Goal: Task Accomplishment & Management: Use online tool/utility

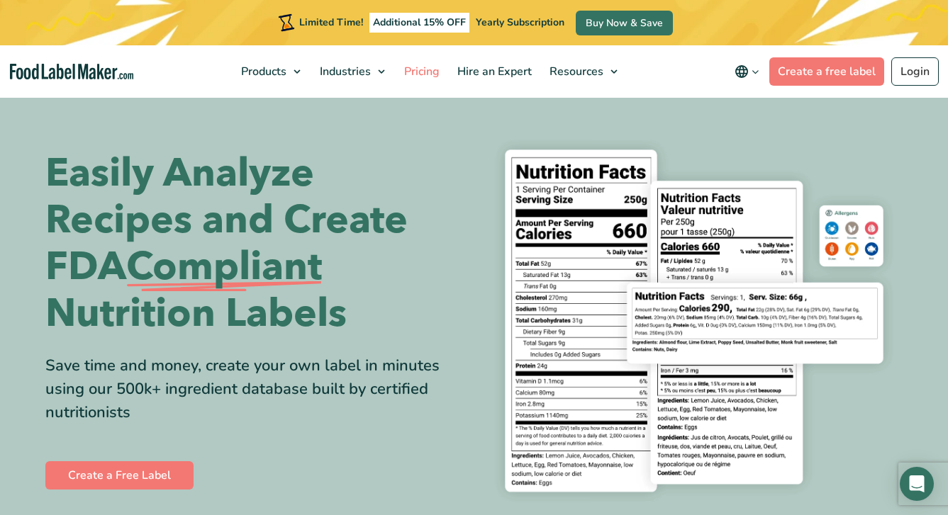
click at [427, 71] on span "Pricing" at bounding box center [420, 72] width 41 height 16
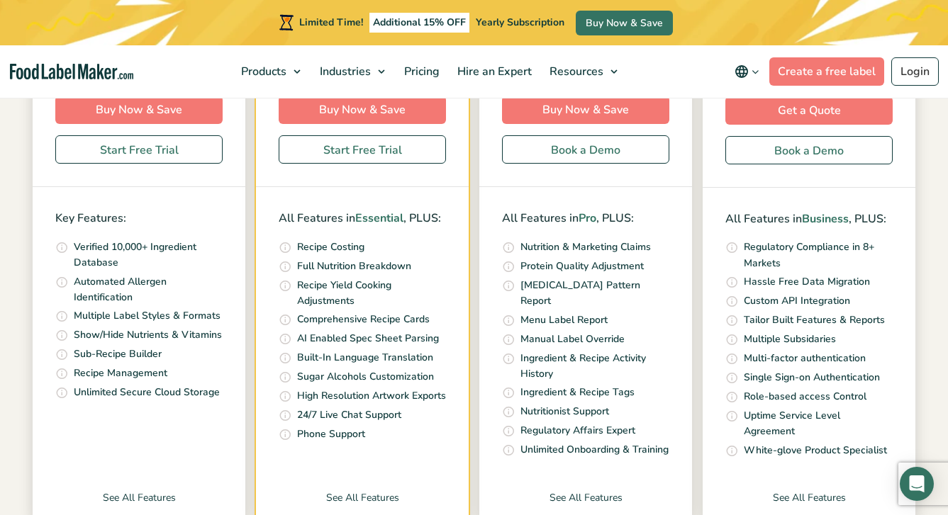
scroll to position [457, 0]
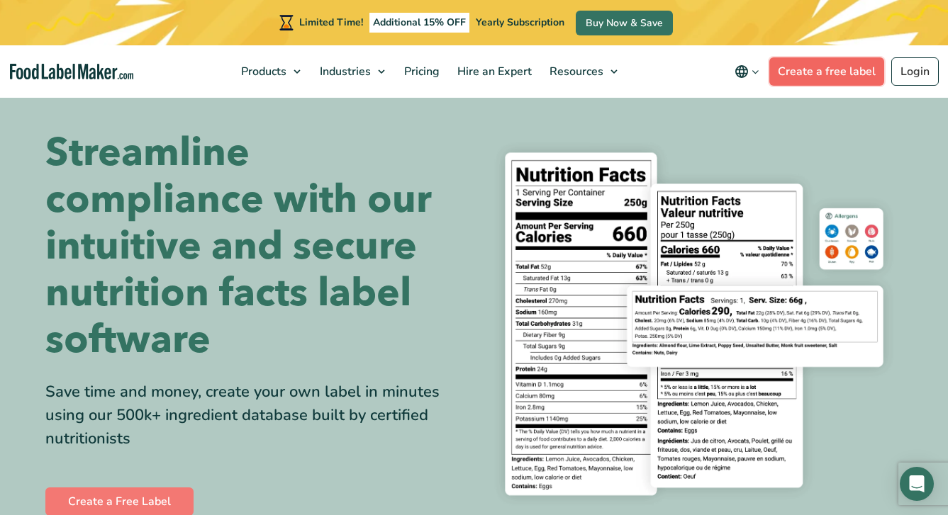
click at [791, 74] on link "Create a free label" at bounding box center [826, 71] width 115 height 28
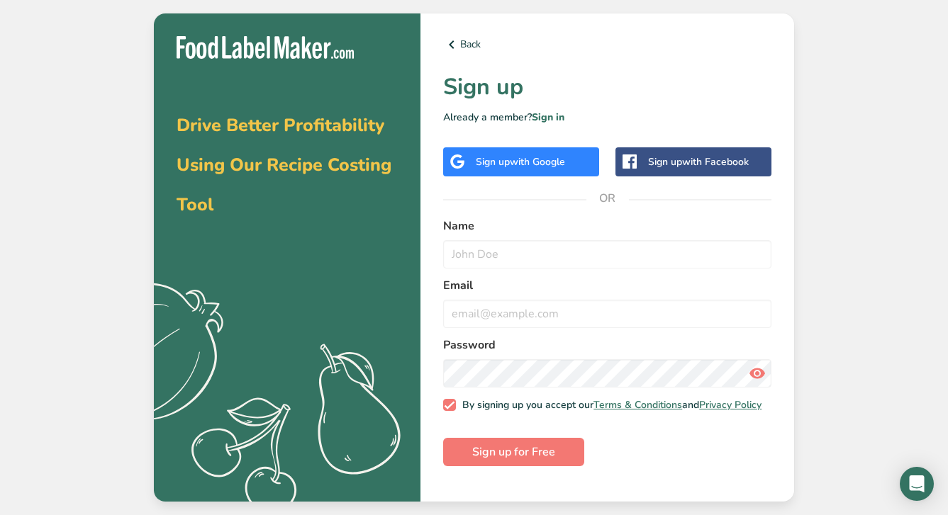
click at [565, 162] on span "with Google" at bounding box center [537, 161] width 55 height 13
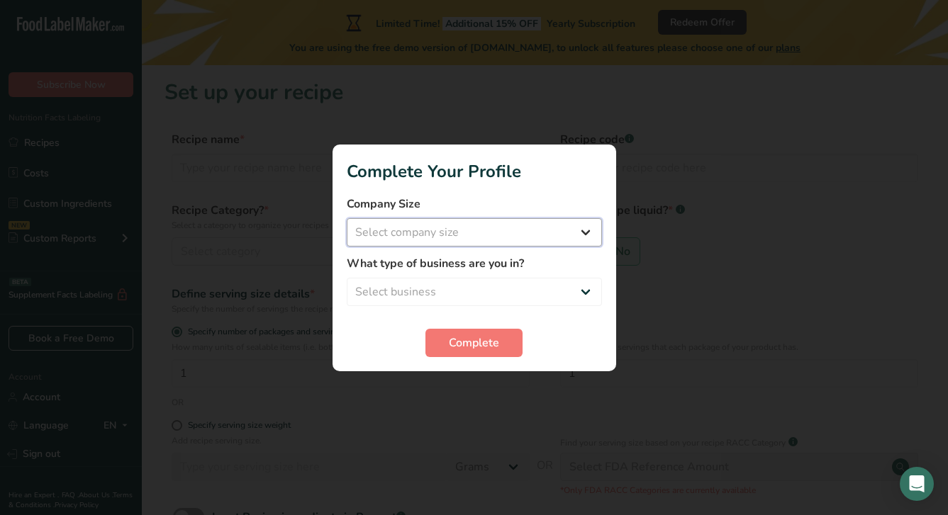
click at [581, 235] on select "Select company size Fewer than 10 Employees 10 to 50 Employees 51 to 500 Employ…" at bounding box center [474, 232] width 255 height 28
select select "1"
click at [582, 293] on select "Select business Packaged Food Manufacturer Restaurant & Cafe Bakery Meal Plans …" at bounding box center [474, 292] width 255 height 28
select select "4"
click at [493, 339] on span "Complete" at bounding box center [474, 343] width 50 height 17
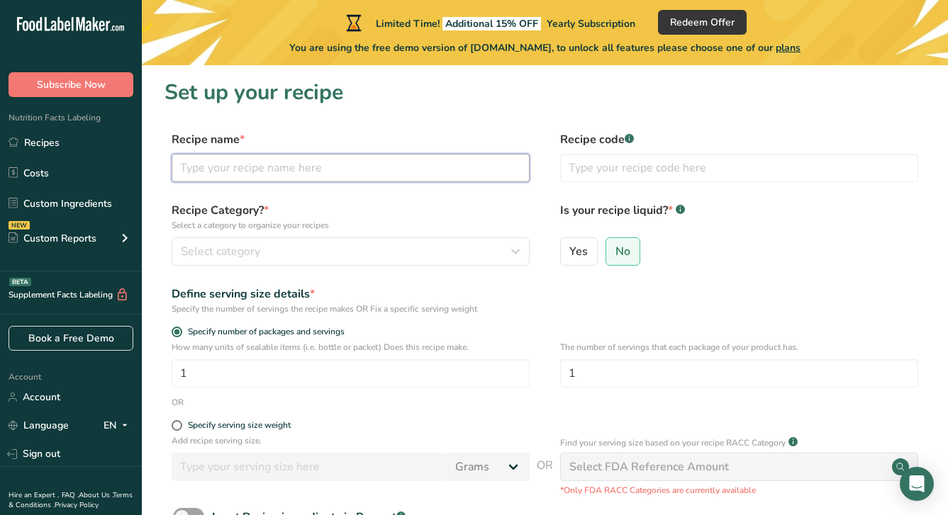
click at [269, 171] on input "text" at bounding box center [351, 168] width 358 height 28
type input "Burrito Bowl (Achiote Shrimp)"
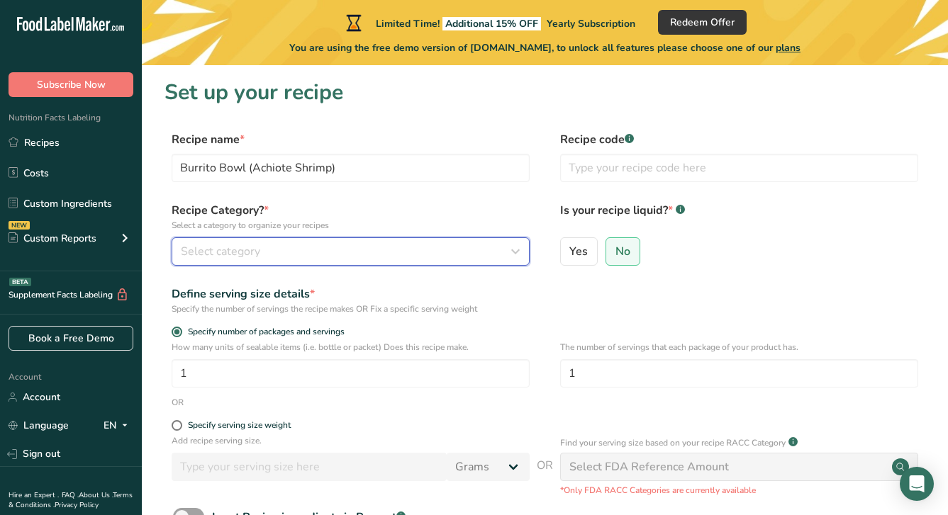
click at [485, 252] on div "Select category" at bounding box center [346, 251] width 331 height 17
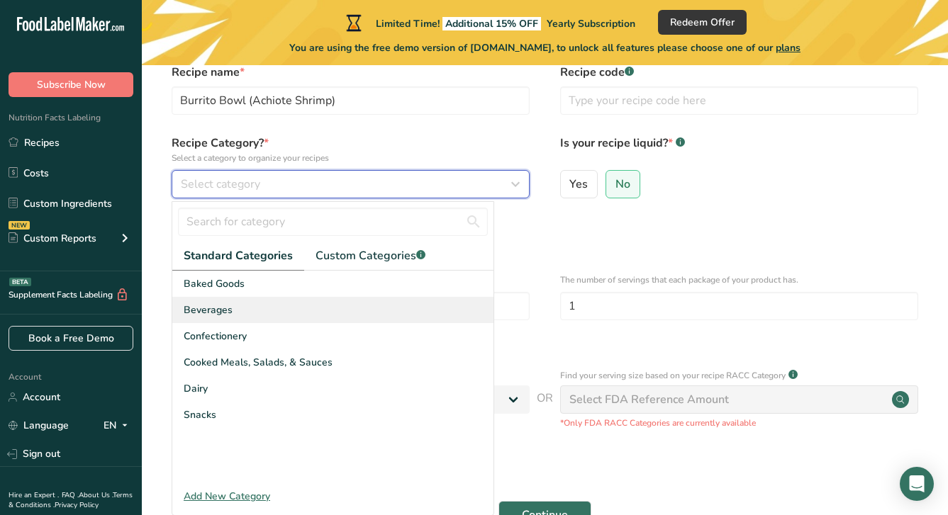
scroll to position [69, 0]
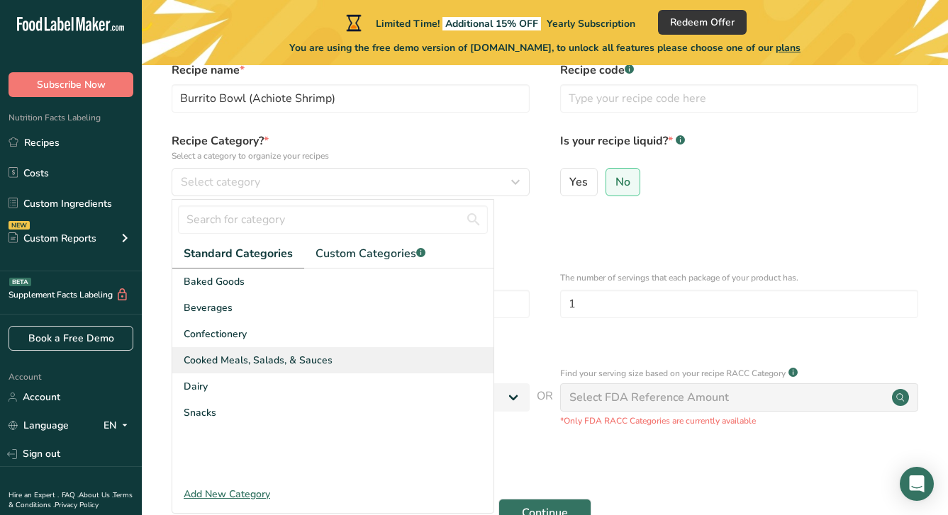
click at [330, 362] on div "Cooked Meals, Salads, & Sauces" at bounding box center [332, 360] width 321 height 26
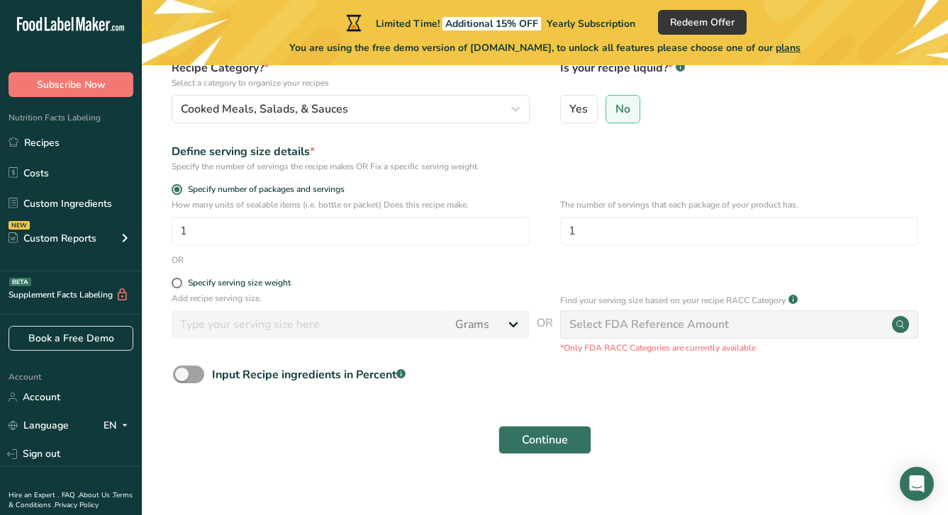
scroll to position [146, 0]
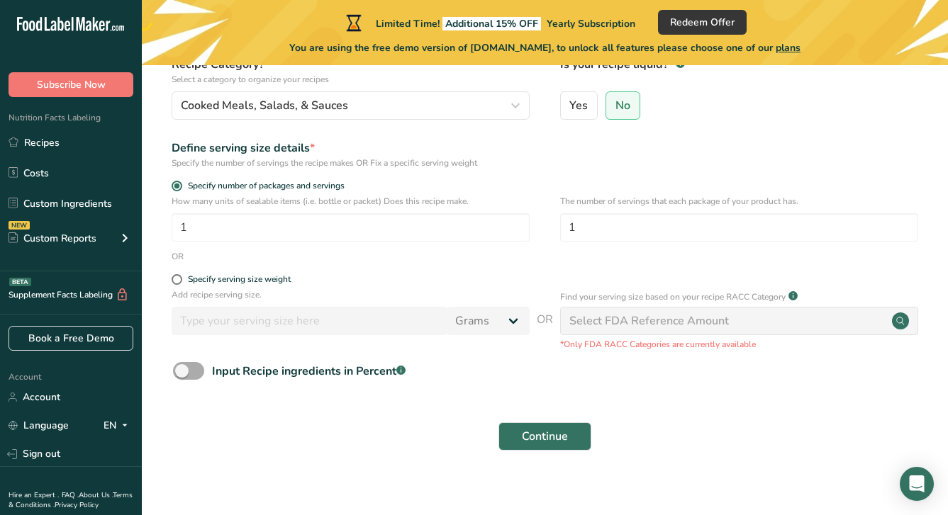
click at [185, 371] on span at bounding box center [188, 371] width 31 height 18
click at [182, 371] on input "Input Recipe ingredients in Percent .a-a{fill:#347362;}.b-a{fill:#fff;}" at bounding box center [177, 370] width 9 height 9
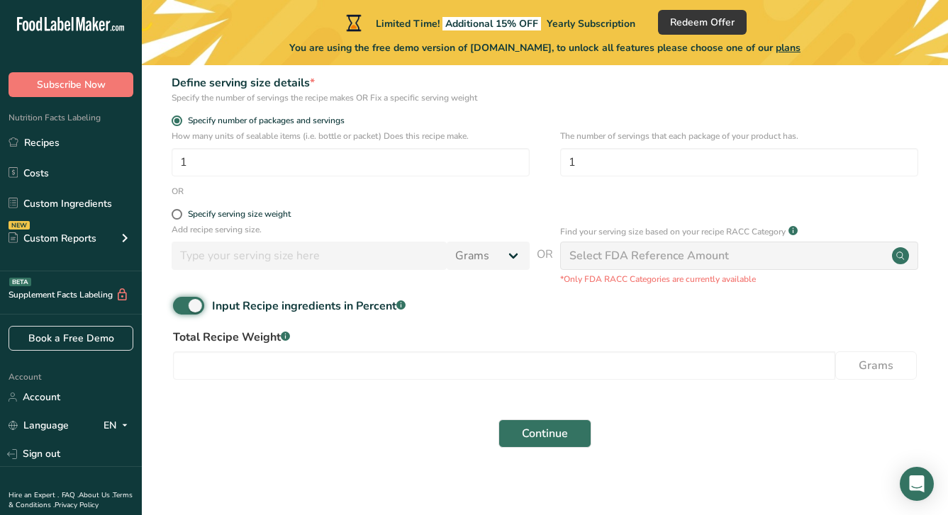
scroll to position [220, 0]
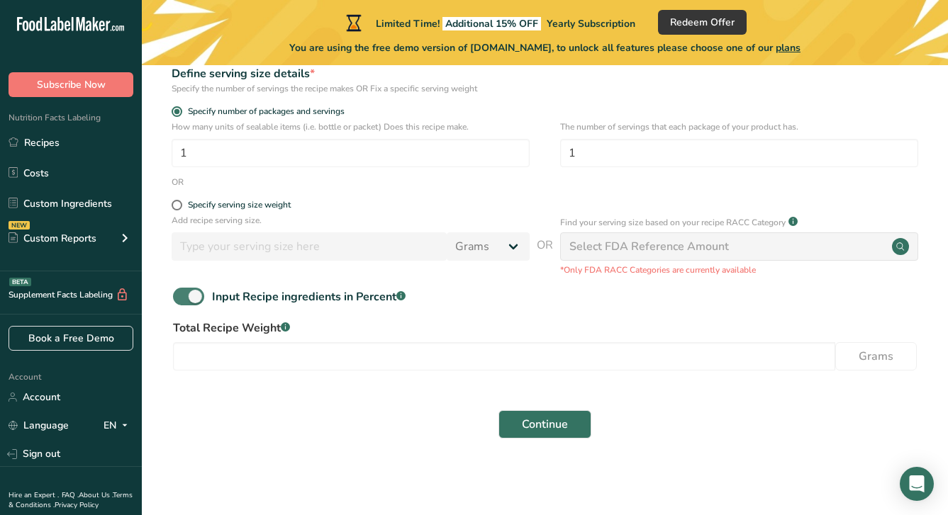
click at [194, 290] on span at bounding box center [188, 297] width 31 height 18
click at [182, 292] on input "Input Recipe ingredients in Percent .a-a{fill:#347362;}.b-a{fill:#fff;}" at bounding box center [177, 296] width 9 height 9
checkbox input "false"
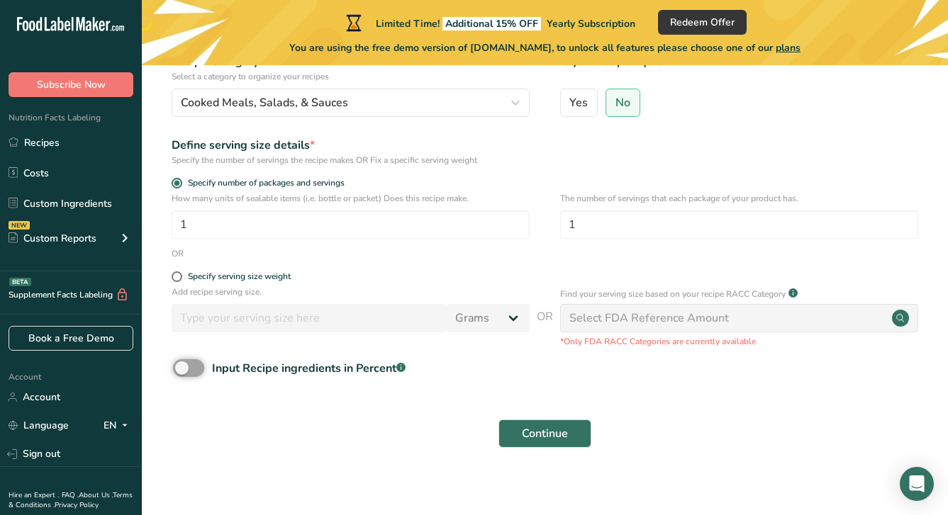
scroll to position [156, 0]
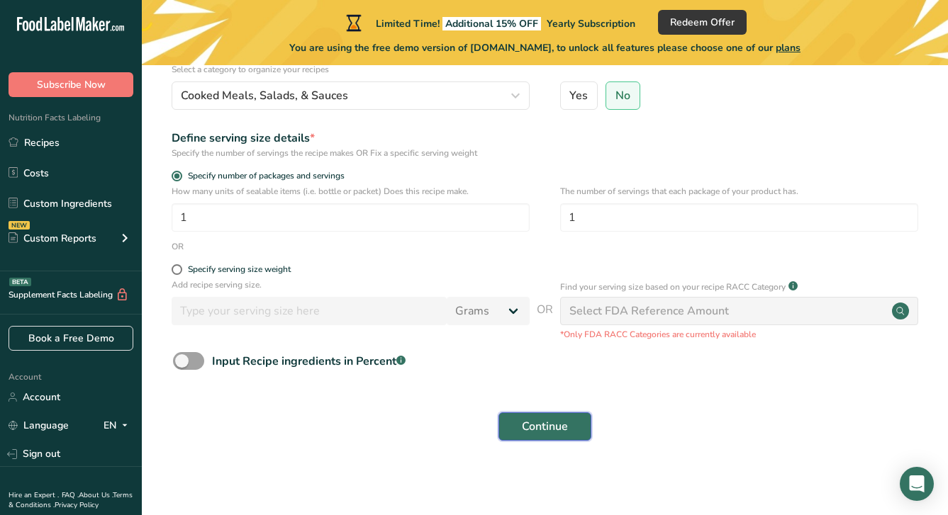
click at [574, 422] on button "Continue" at bounding box center [544, 426] width 93 height 28
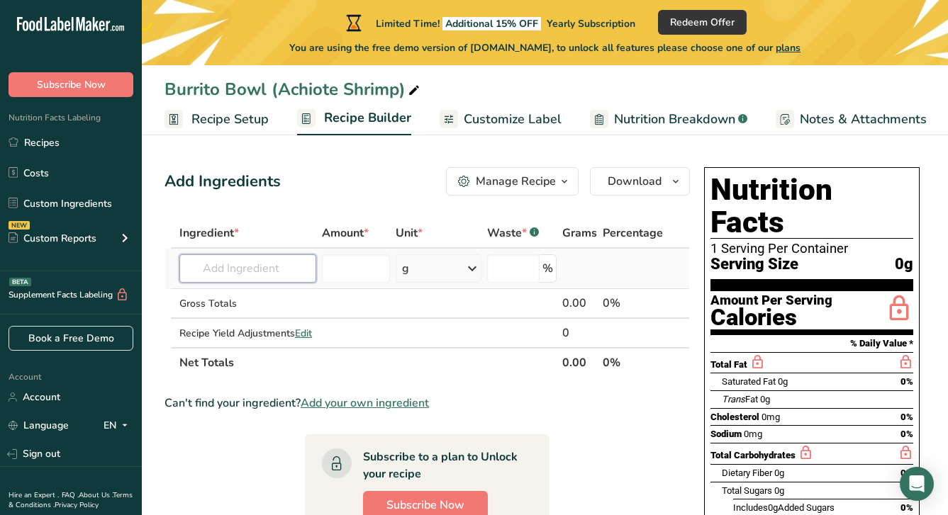
click at [298, 271] on input "text" at bounding box center [247, 268] width 137 height 28
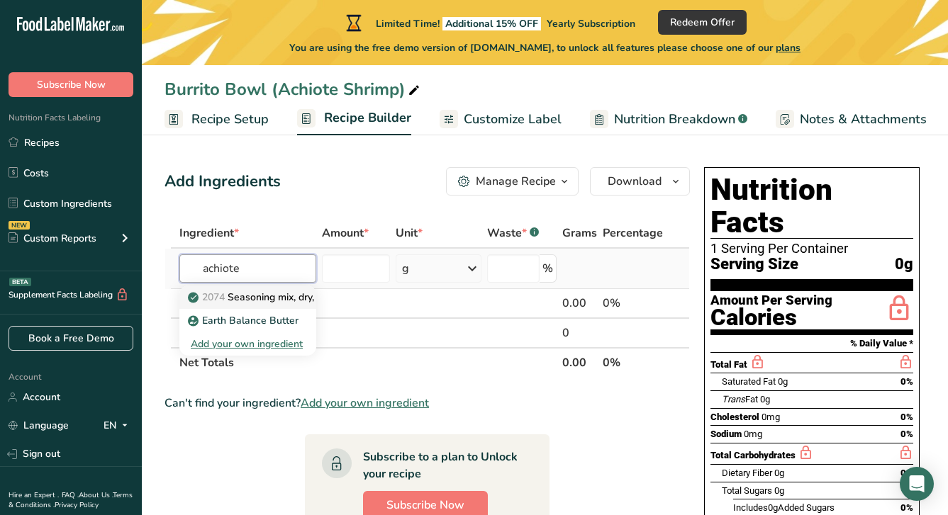
type input "achiote"
click at [295, 297] on p "2074 Seasoning mix, dry, sazon, coriander & annatto" at bounding box center [315, 297] width 249 height 15
type input "Seasoning mix, dry, sazon, coriander & annatto"
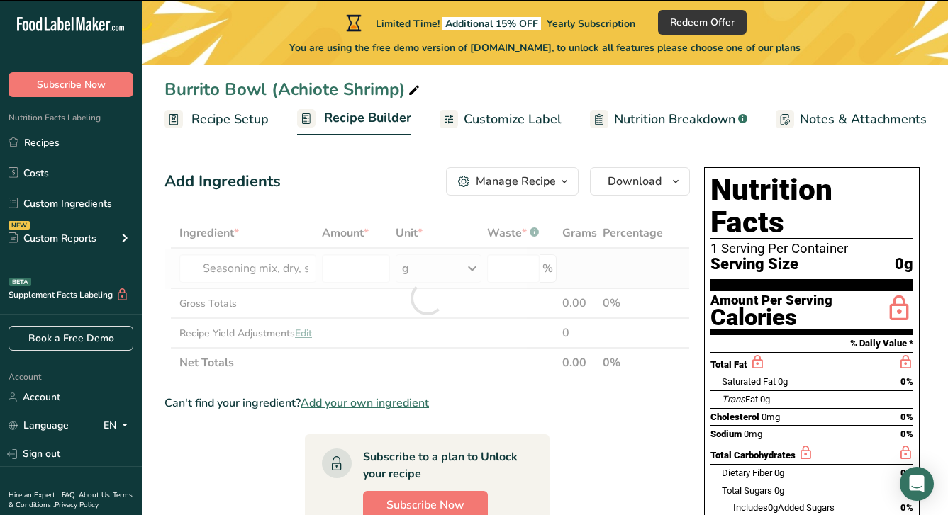
type input "0"
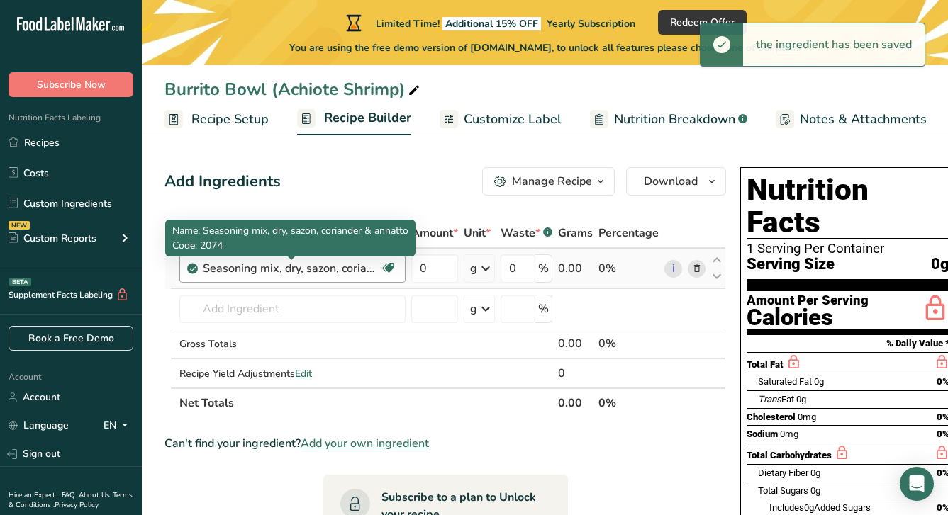
click at [364, 273] on div "Seasoning mix, dry, sazon, coriander & annatto" at bounding box center [291, 268] width 177 height 17
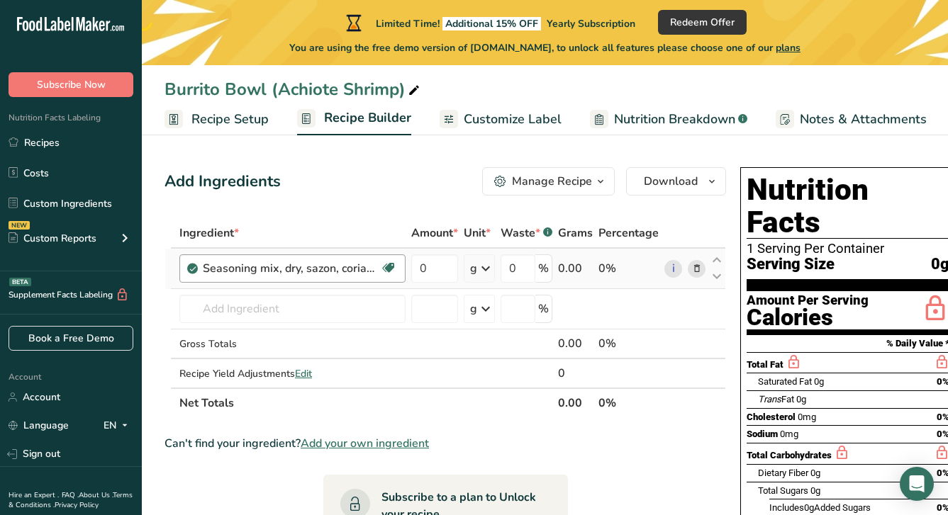
scroll to position [0, 12]
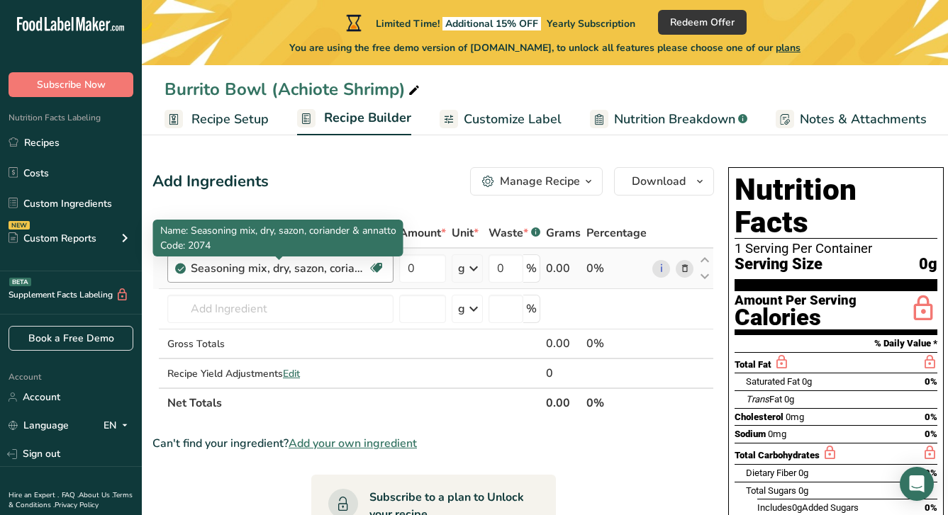
click at [346, 269] on div "Seasoning mix, dry, sazon, coriander & annatto" at bounding box center [279, 268] width 177 height 17
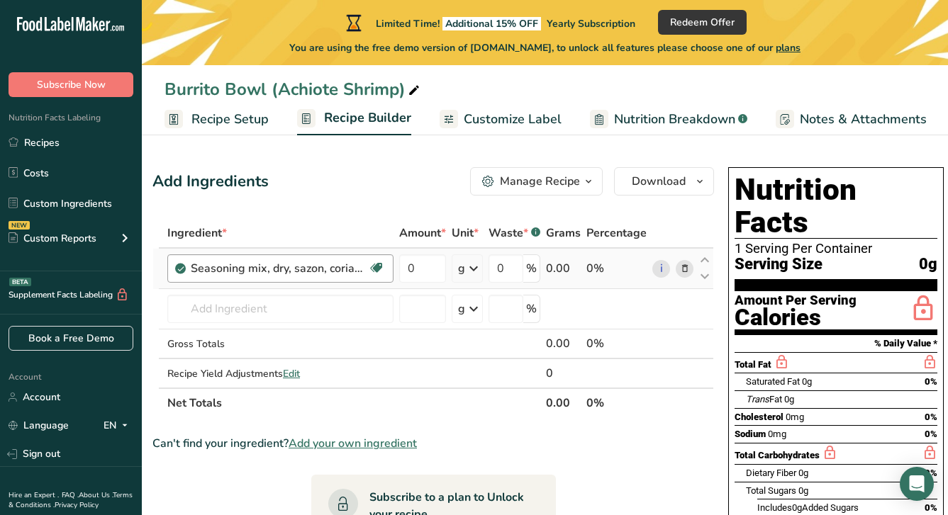
click at [346, 269] on div "Seasoning mix, dry, sazon, coriander & annatto" at bounding box center [279, 268] width 177 height 17
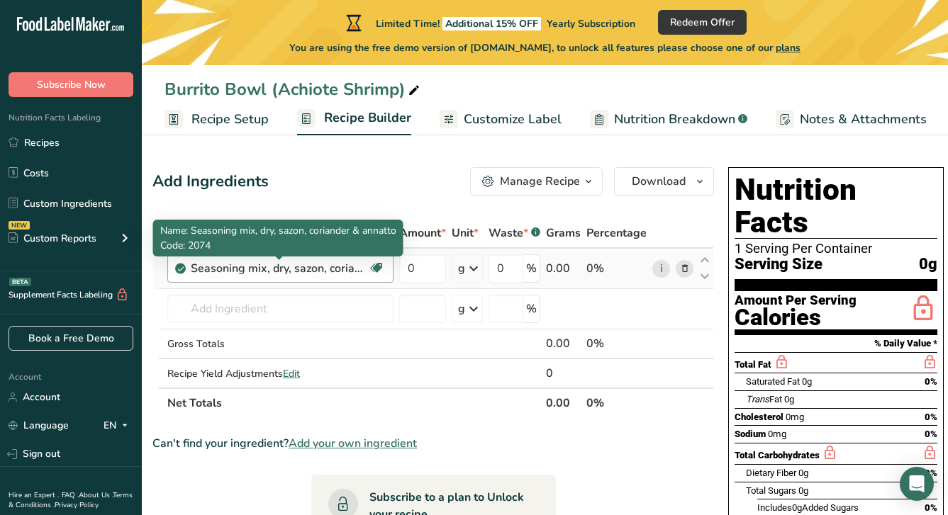
click at [346, 269] on div "Seasoning mix, dry, sazon, coriander & annatto" at bounding box center [279, 268] width 177 height 17
click at [348, 270] on div "Seasoning mix, dry, sazon, coriander & annatto" at bounding box center [279, 268] width 177 height 17
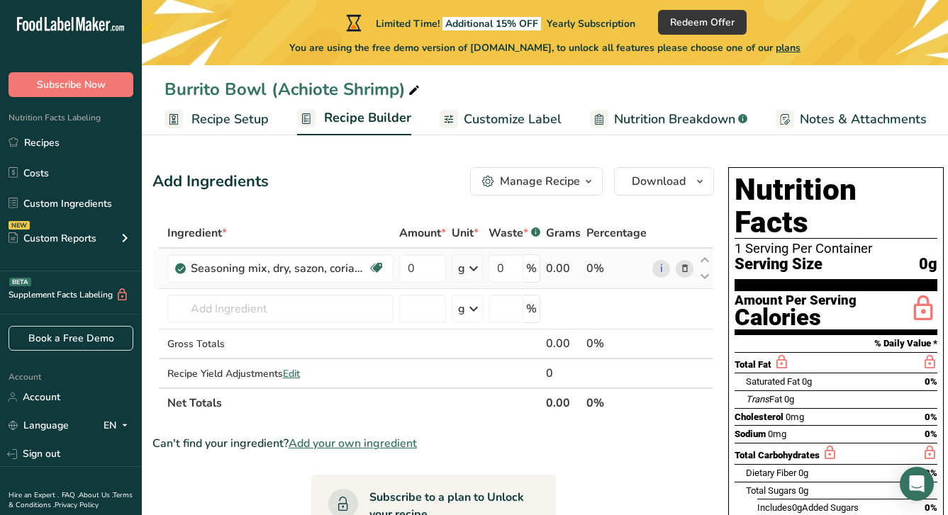
click at [470, 268] on icon at bounding box center [473, 269] width 17 height 26
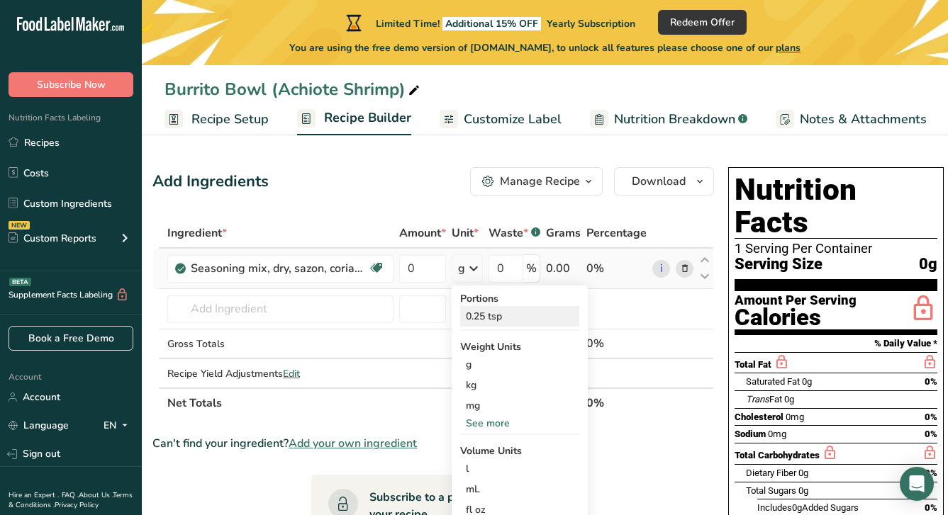
click at [488, 316] on div "0.25 tsp" at bounding box center [519, 316] width 119 height 21
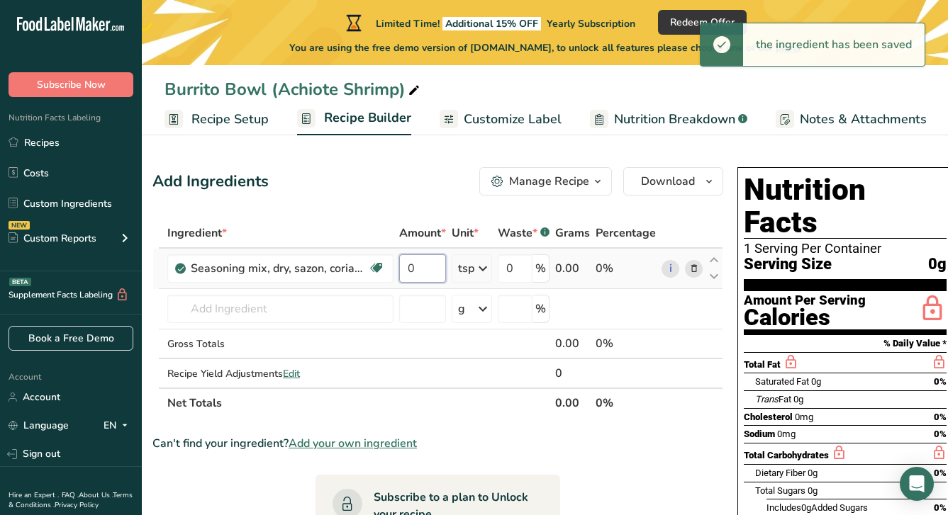
drag, startPoint x: 427, startPoint y: 273, endPoint x: 393, endPoint y: 273, distance: 34.0
click at [393, 273] on tr "Seasoning mix, dry, sazon, coriander & annatto Dairy free Gluten free Vegan Veg…" at bounding box center [437, 269] width 569 height 40
type input "1"
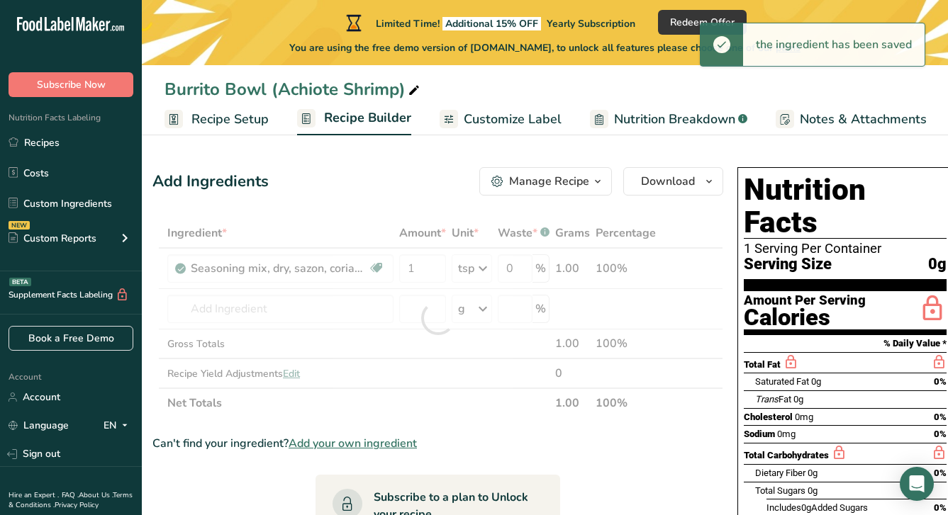
click at [386, 206] on div "Add Ingredients Manage Recipe Delete Recipe Duplicate Recipe Scale Recipe Save …" at bounding box center [441, 506] width 579 height 688
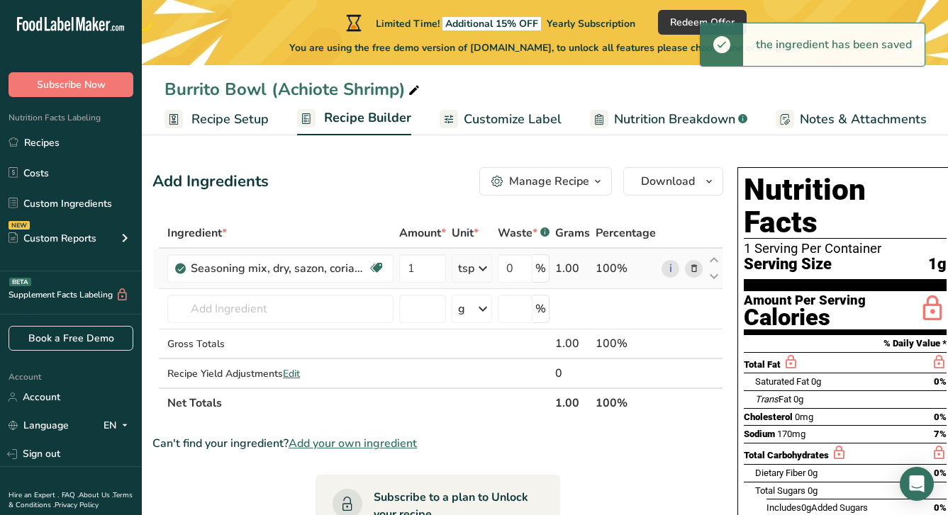
click at [483, 269] on icon at bounding box center [482, 269] width 17 height 26
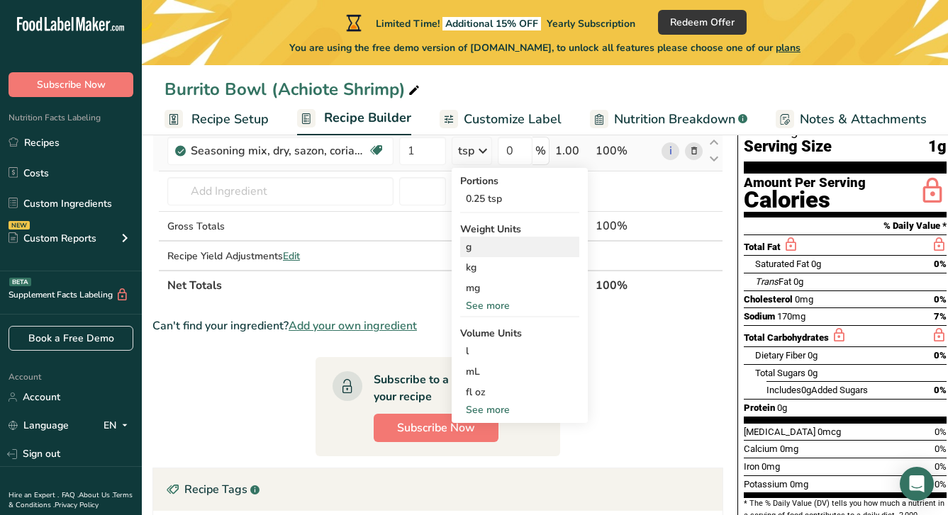
scroll to position [138, 0]
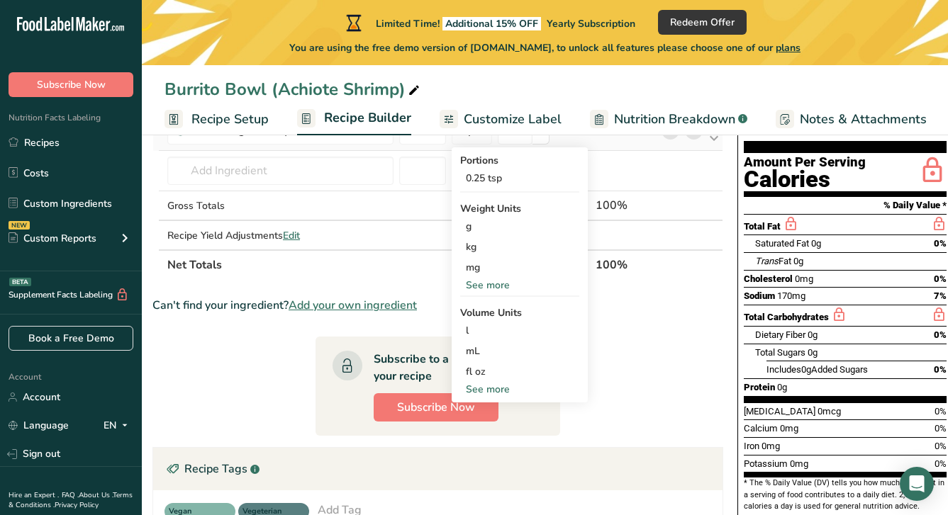
click at [499, 389] on div "See more" at bounding box center [519, 389] width 119 height 15
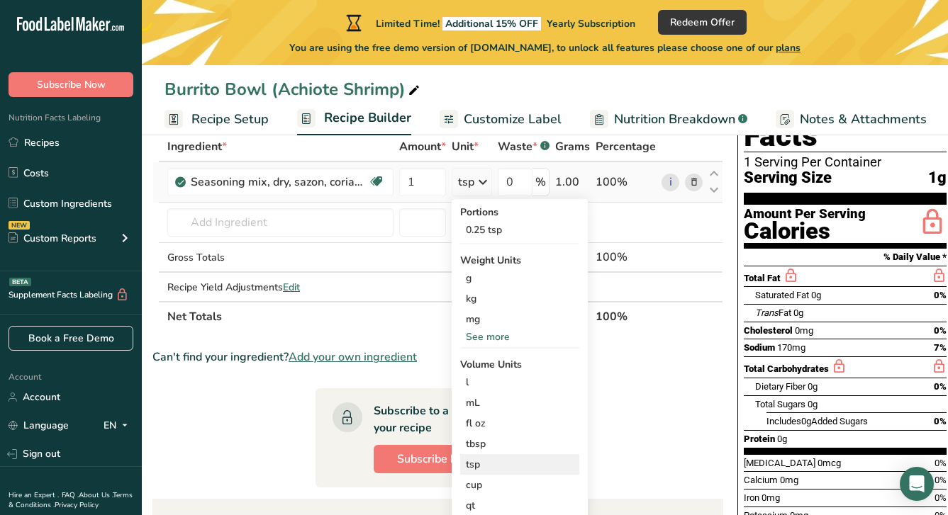
scroll to position [85, 0]
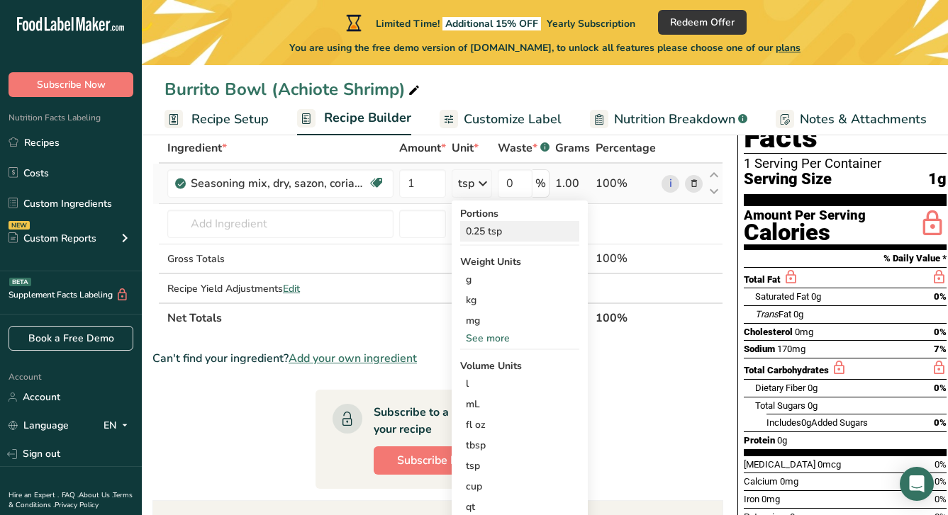
click at [487, 230] on div "0.25 tsp" at bounding box center [519, 231] width 119 height 21
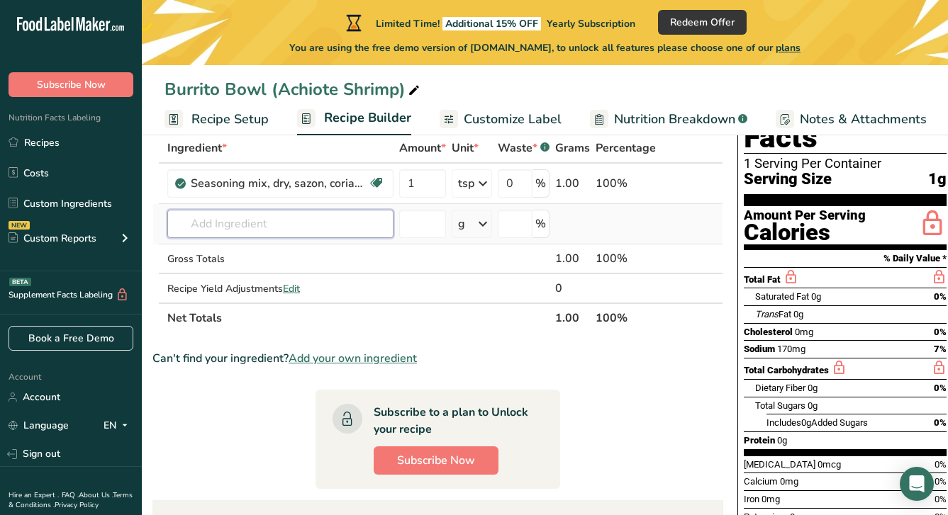
click at [295, 229] on input "text" at bounding box center [280, 224] width 226 height 28
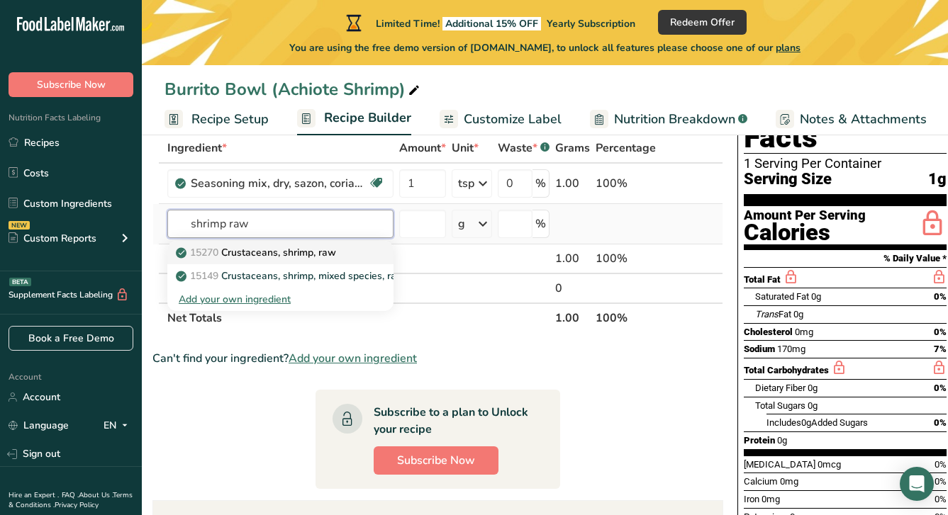
type input "shrimp raw"
click at [280, 256] on p "15270 Crustaceans, shrimp, raw" at bounding box center [257, 252] width 157 height 15
type input "Crustaceans, shrimp, raw"
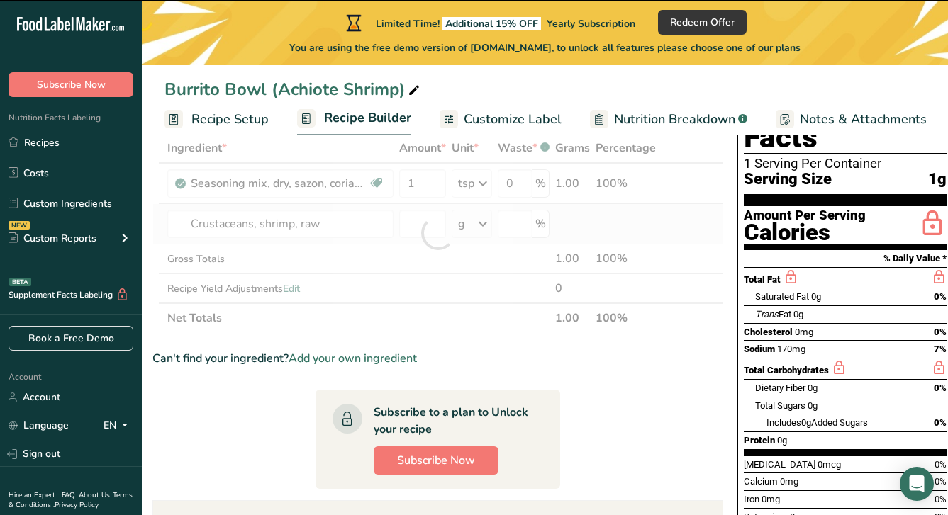
type input "0"
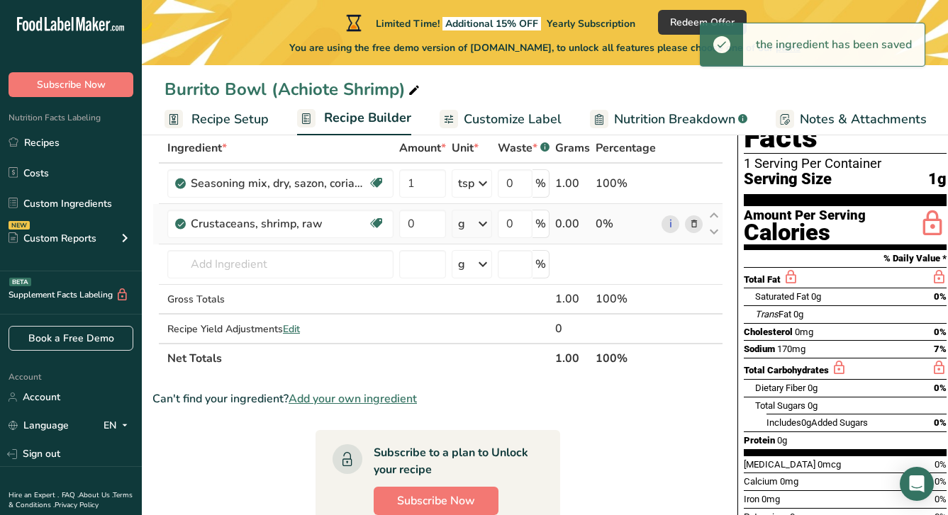
click at [482, 224] on icon at bounding box center [482, 224] width 17 height 26
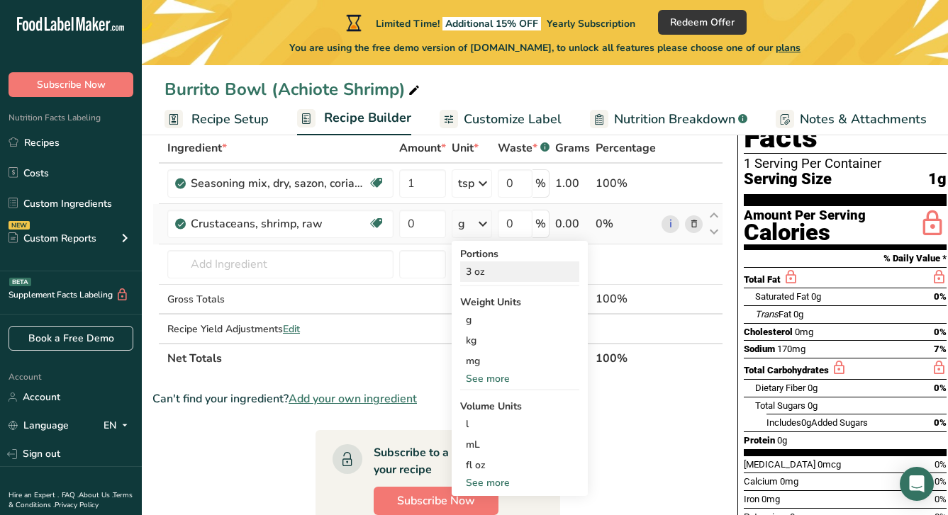
click at [486, 269] on div "3 oz" at bounding box center [519, 272] width 119 height 21
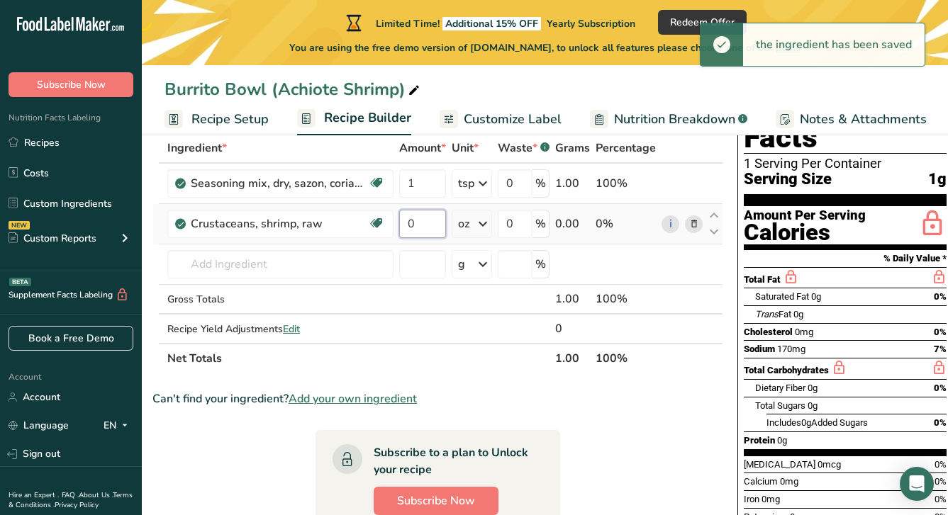
drag, startPoint x: 427, startPoint y: 226, endPoint x: 399, endPoint y: 225, distance: 28.4
click at [399, 225] on input "0" at bounding box center [422, 224] width 47 height 28
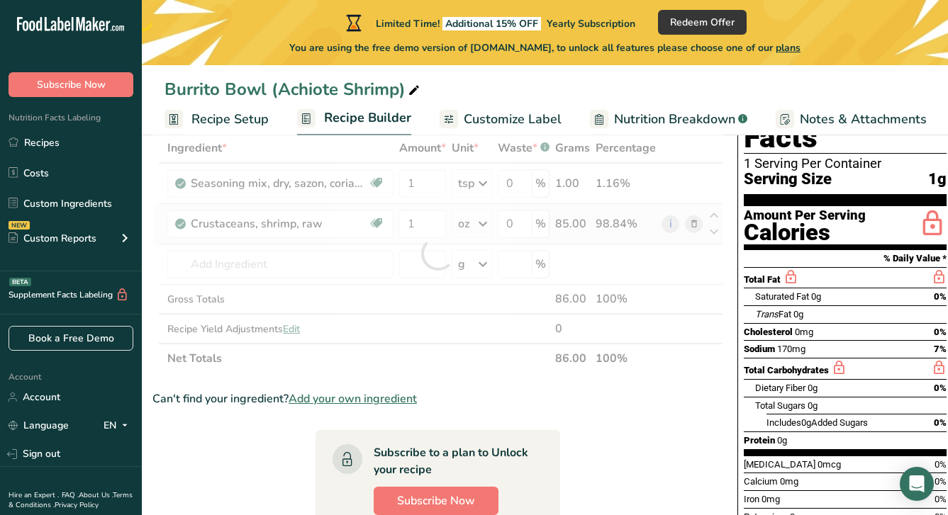
click at [485, 227] on div "Ingredient * Amount * Unit * Waste * .a-a{fill:#347362;}.b-a{fill:#fff;} Grams …" at bounding box center [437, 253] width 570 height 240
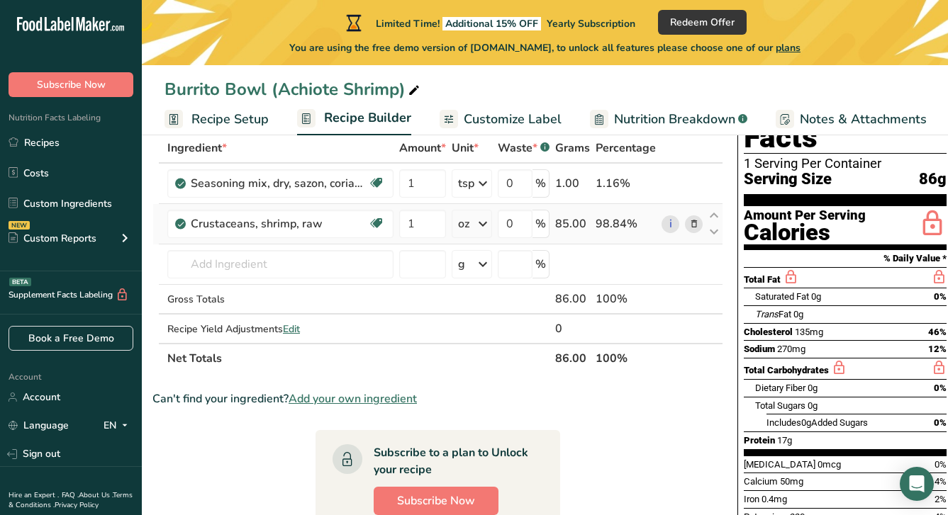
click at [483, 223] on icon at bounding box center [482, 224] width 17 height 26
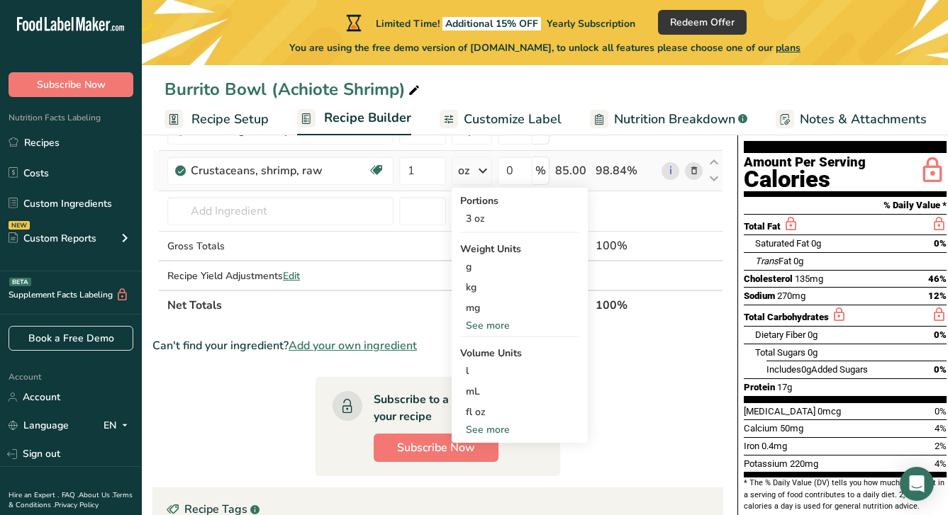
scroll to position [142, 0]
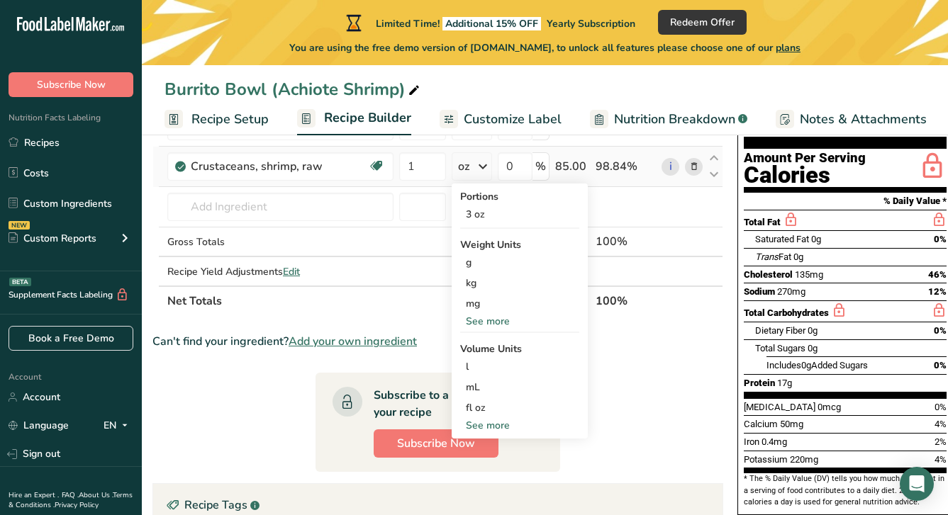
click at [498, 424] on div "See more" at bounding box center [519, 425] width 119 height 15
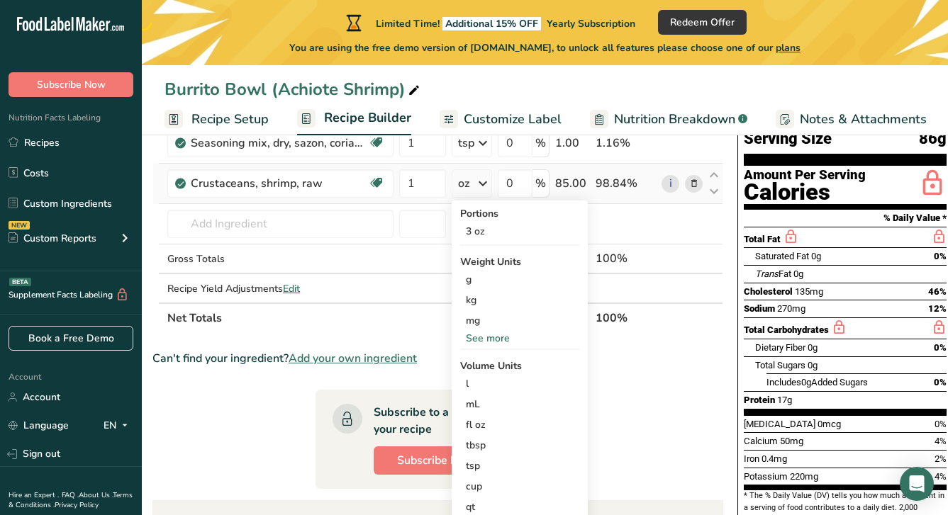
scroll to position [121, 0]
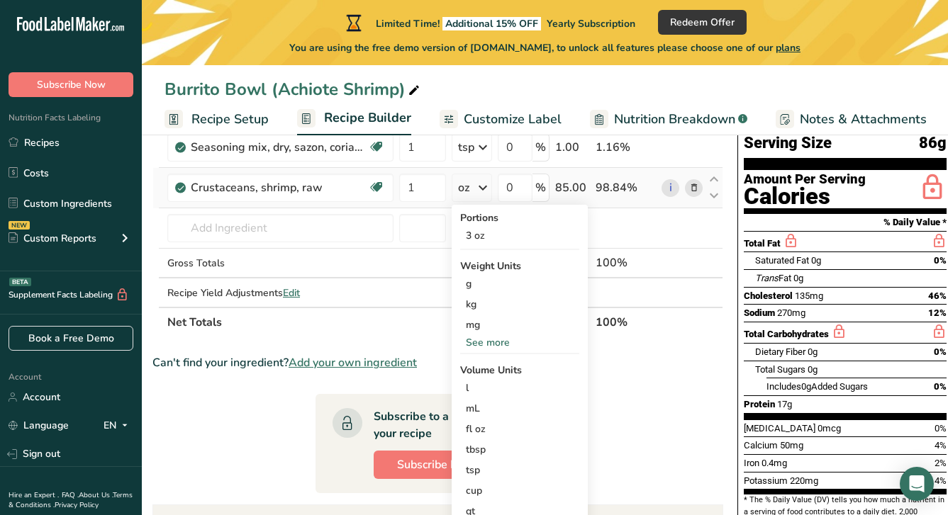
click at [507, 342] on div "See more" at bounding box center [519, 342] width 119 height 15
click at [476, 388] on div "oz" at bounding box center [519, 386] width 119 height 21
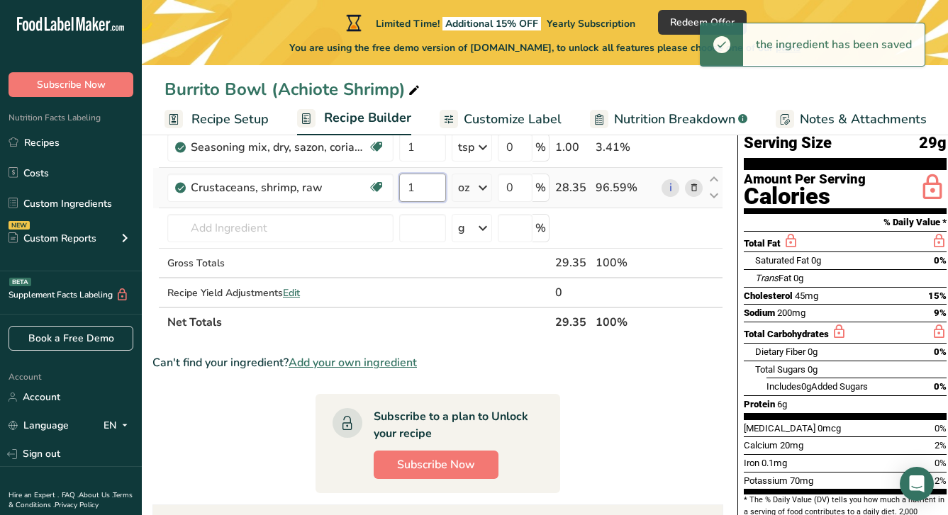
drag, startPoint x: 421, startPoint y: 184, endPoint x: 400, endPoint y: 186, distance: 21.4
click at [400, 186] on input "1" at bounding box center [422, 188] width 47 height 28
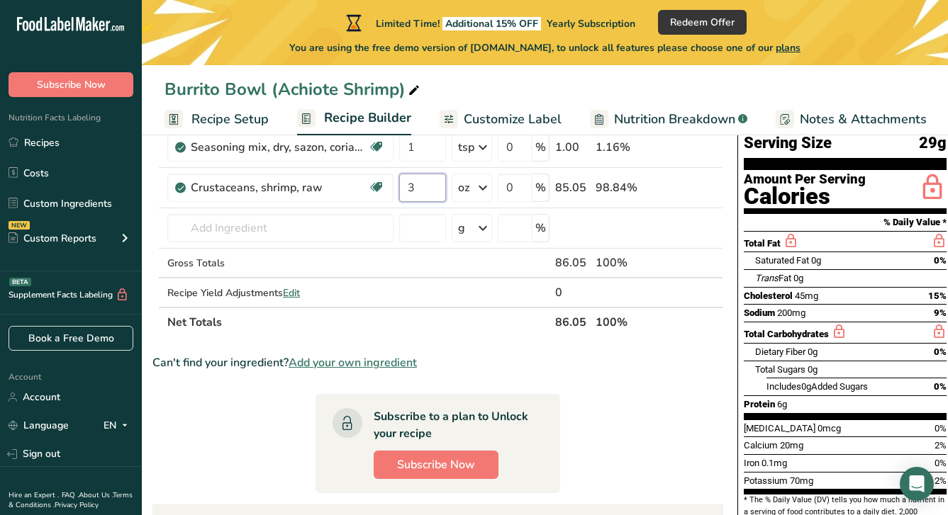
type input "3"
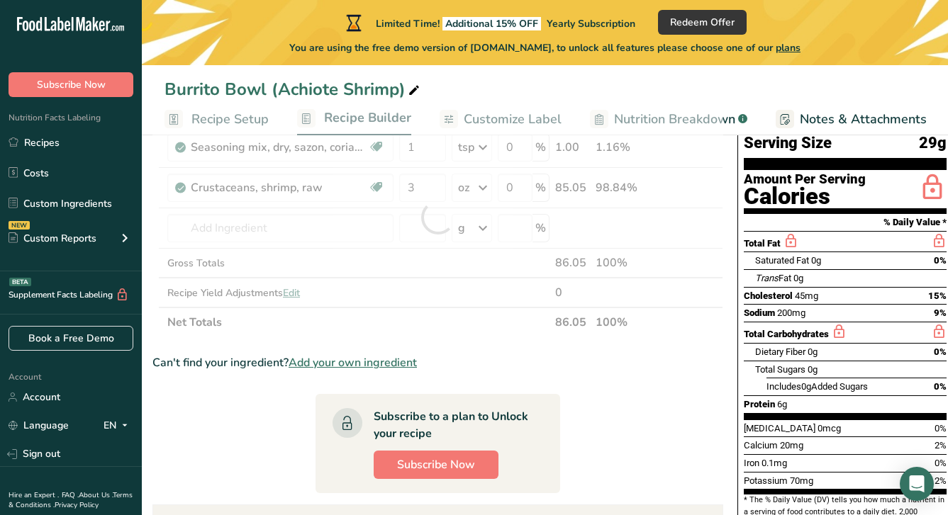
click at [534, 95] on div "Burrito Bowl (Achiote Shrimp)" at bounding box center [545, 90] width 806 height 26
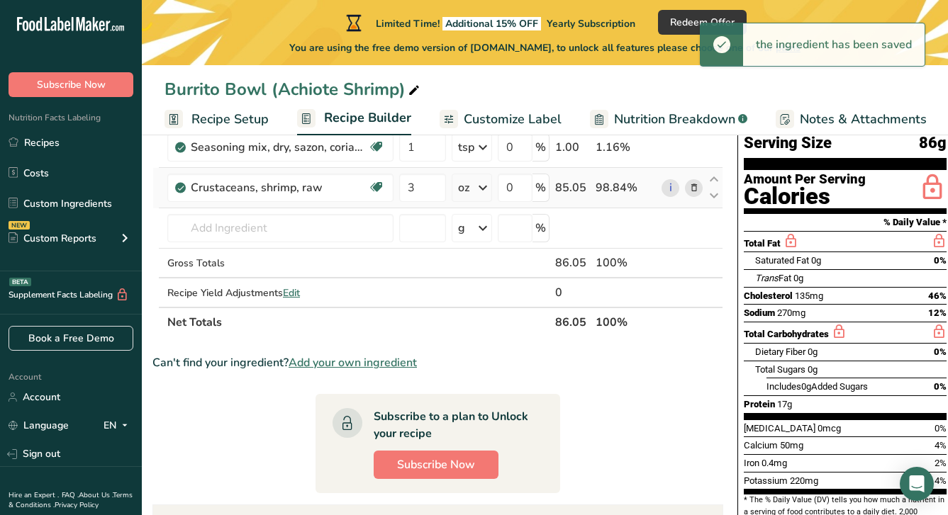
click at [481, 188] on icon at bounding box center [482, 188] width 17 height 26
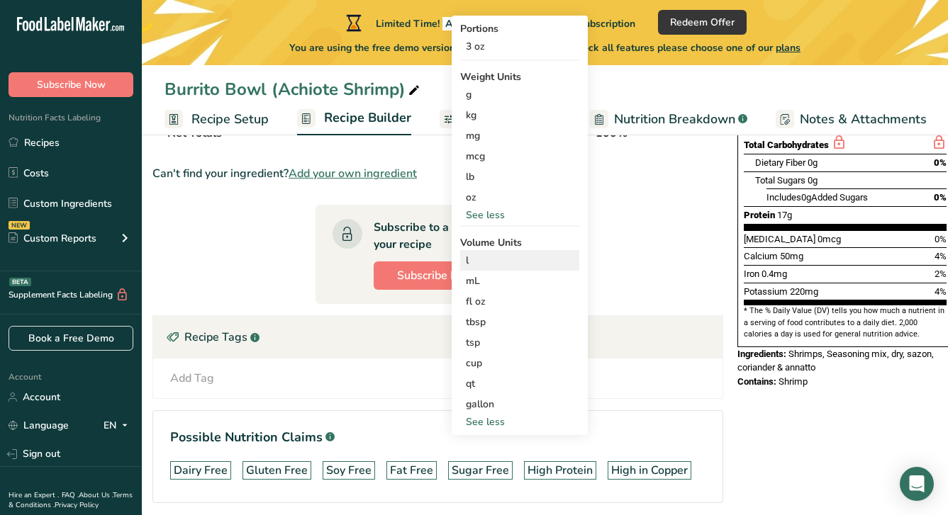
scroll to position [320, 0]
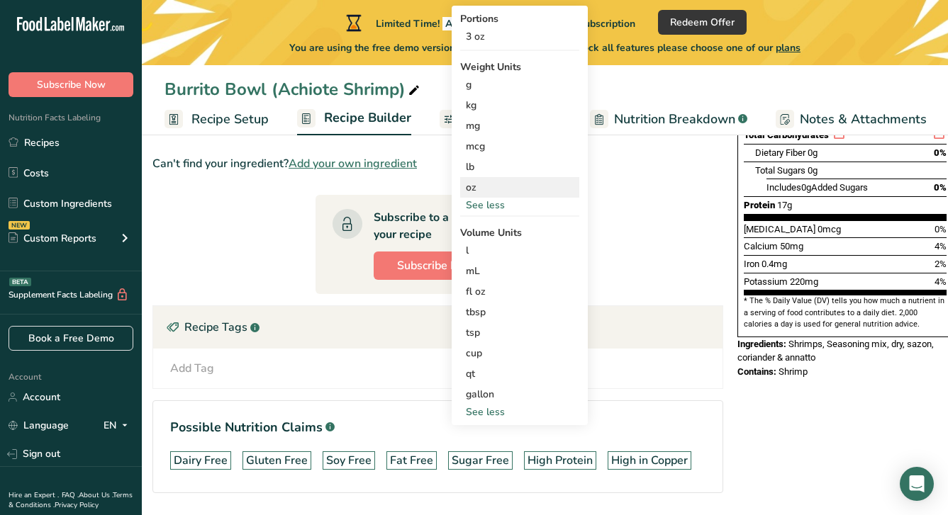
click at [476, 190] on div "oz" at bounding box center [519, 187] width 119 height 21
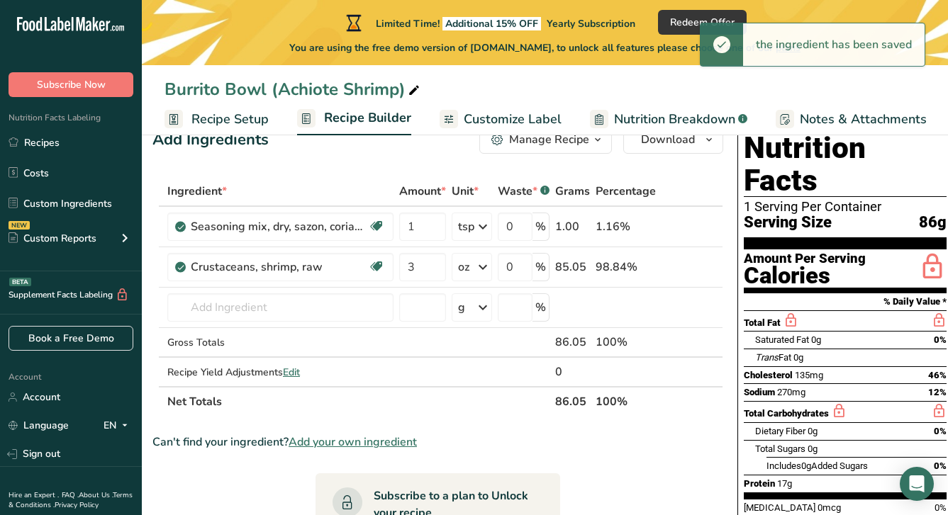
scroll to position [41, 0]
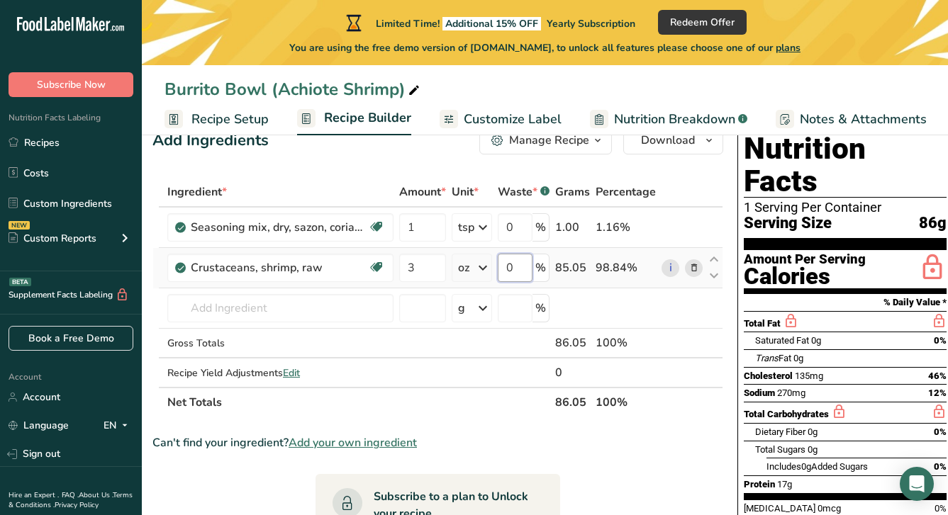
drag, startPoint x: 514, startPoint y: 271, endPoint x: 501, endPoint y: 268, distance: 13.2
click at [500, 269] on input "0" at bounding box center [515, 268] width 35 height 28
type input "10"
click at [471, 162] on div "Add Ingredients Manage Recipe Delete Recipe Duplicate Recipe Scale Recipe Save …" at bounding box center [441, 468] width 579 height 697
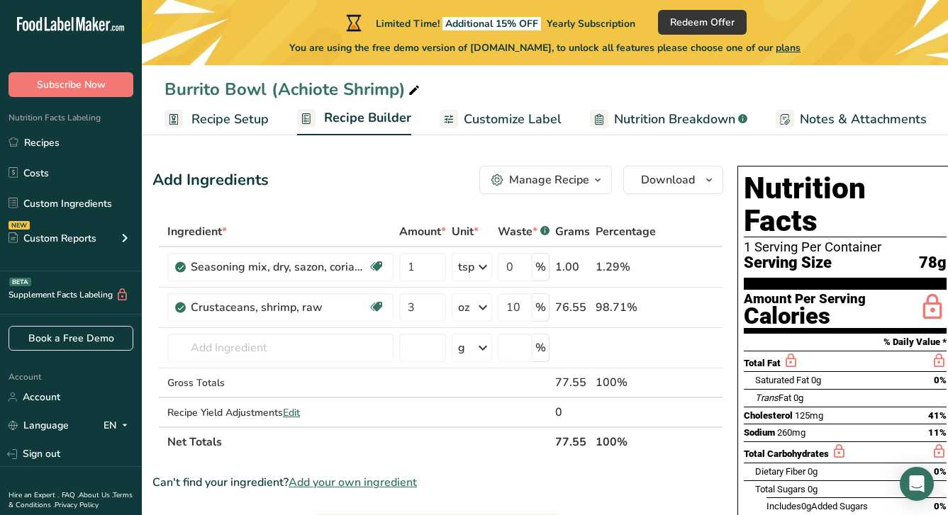
scroll to position [0, 0]
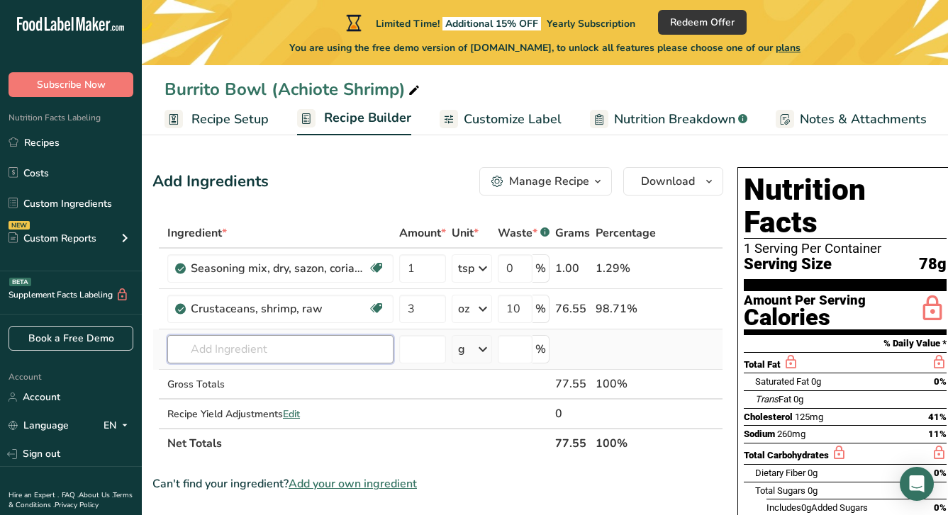
click at [304, 341] on input "text" at bounding box center [280, 349] width 226 height 28
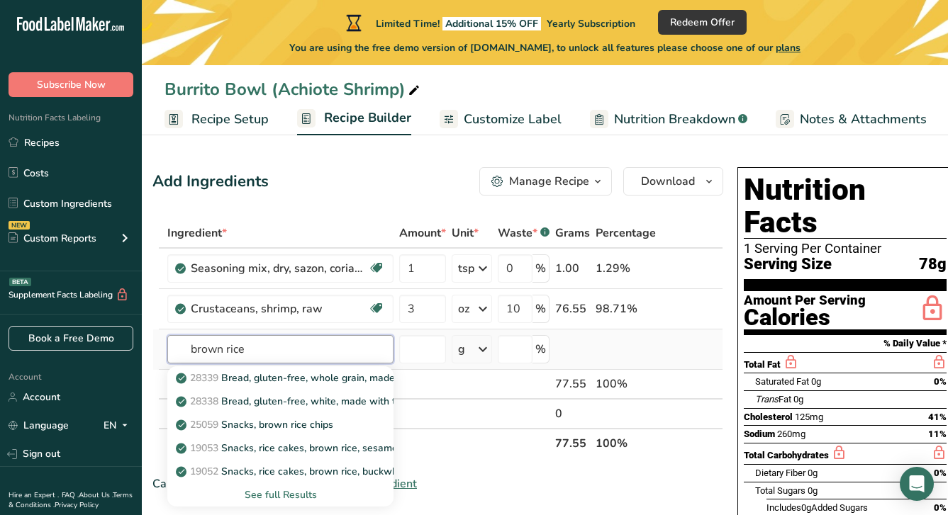
type input "brown rice"
click at [279, 490] on div "See full Results" at bounding box center [280, 495] width 203 height 15
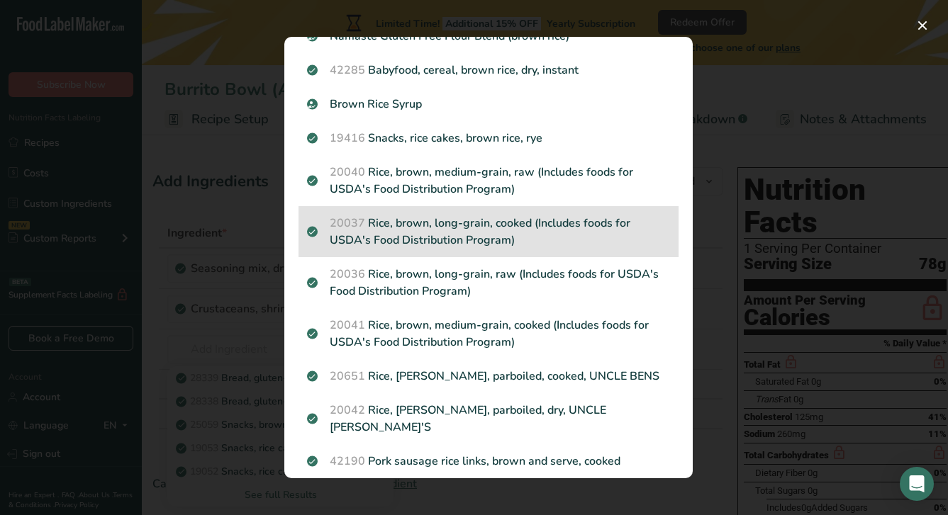
scroll to position [756, 0]
click at [488, 230] on p "20037 Rice, brown, long-grain, cooked (Includes foods for USDA's Food Distribut…" at bounding box center [488, 233] width 363 height 34
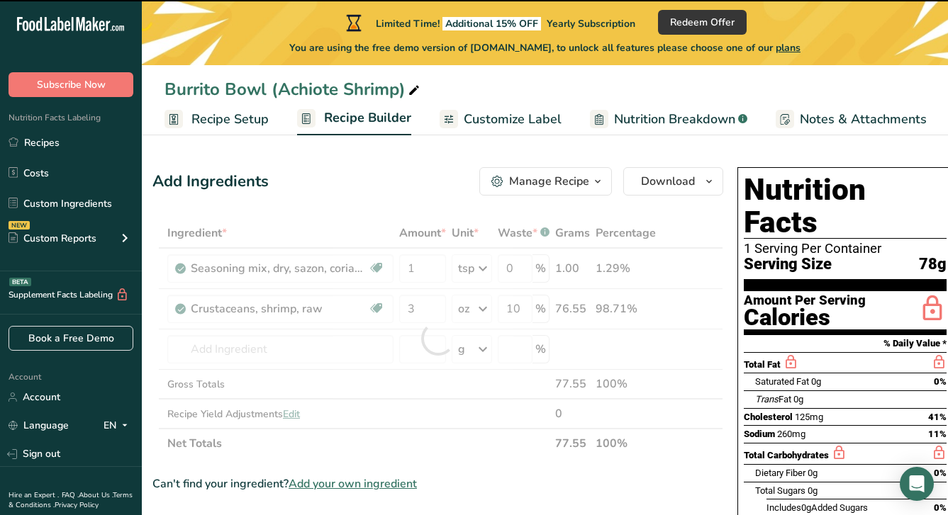
type input "0"
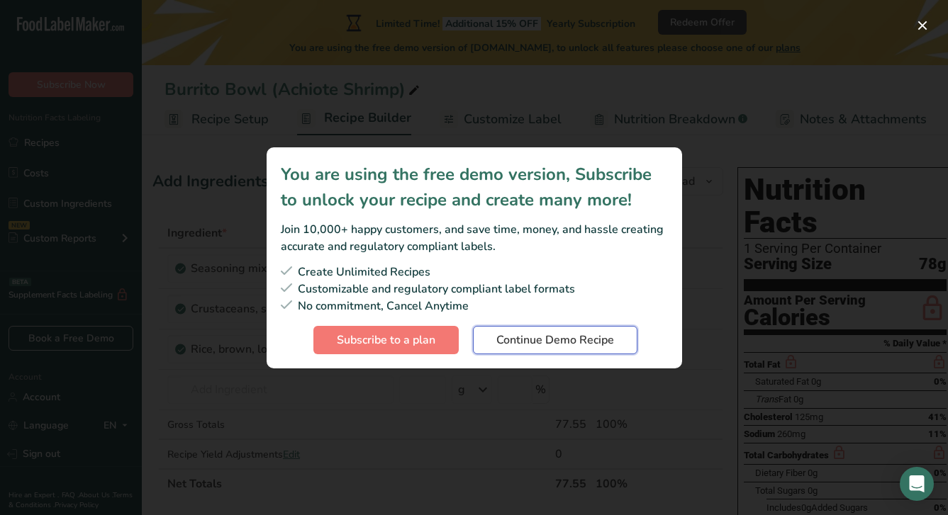
click at [525, 339] on span "Continue Demo Recipe" at bounding box center [555, 340] width 118 height 17
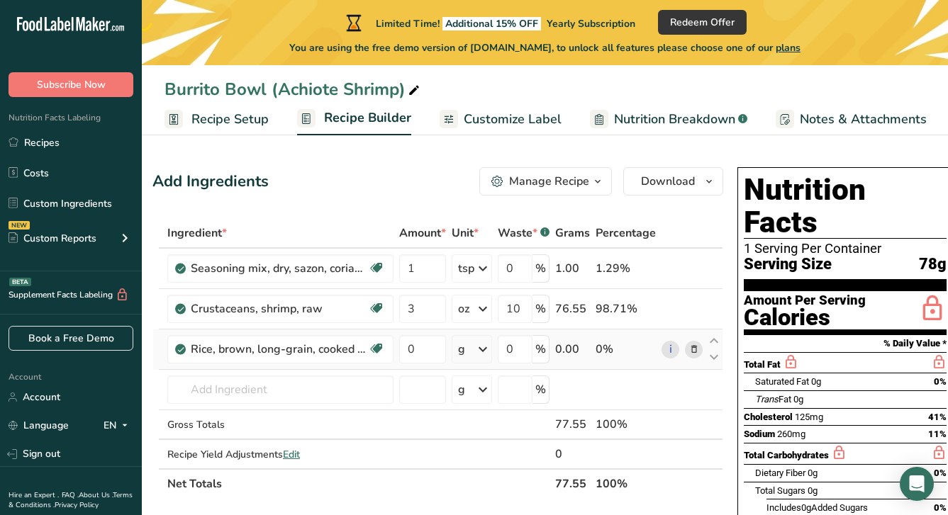
click at [483, 349] on icon at bounding box center [482, 350] width 17 height 26
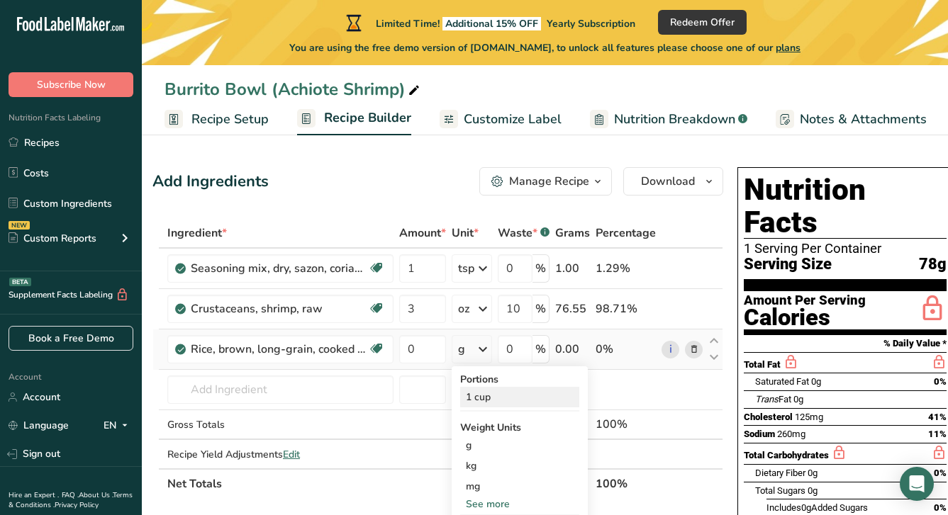
click at [485, 397] on div "1 cup" at bounding box center [519, 397] width 119 height 21
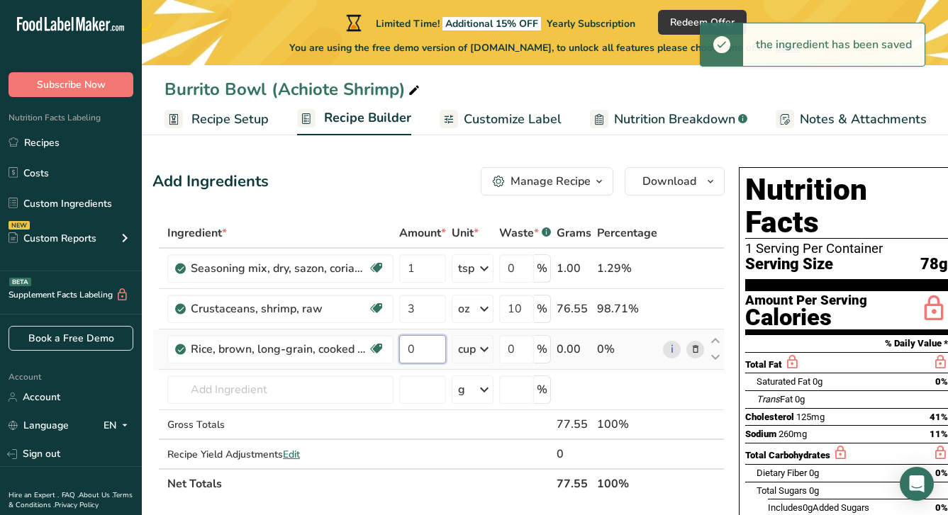
drag, startPoint x: 416, startPoint y: 352, endPoint x: 399, endPoint y: 351, distance: 17.0
click at [399, 351] on input "0" at bounding box center [422, 349] width 47 height 28
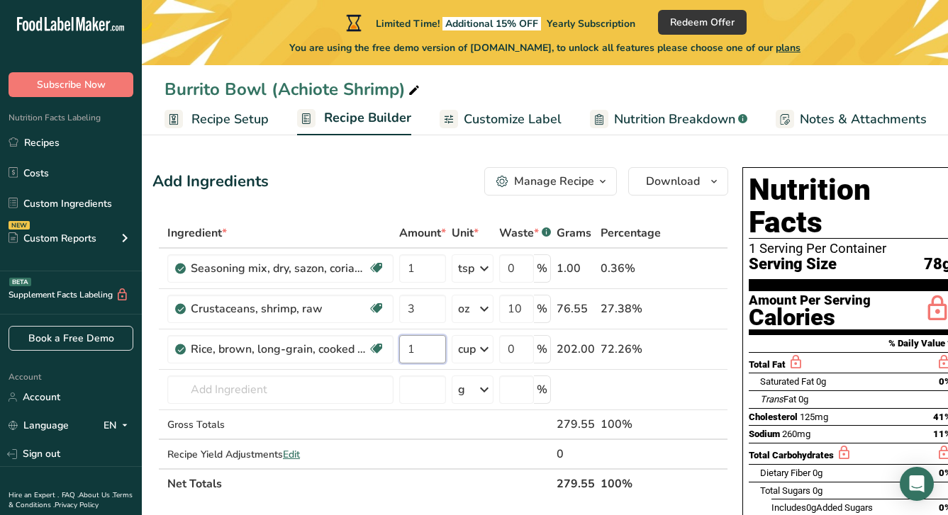
type input "1"
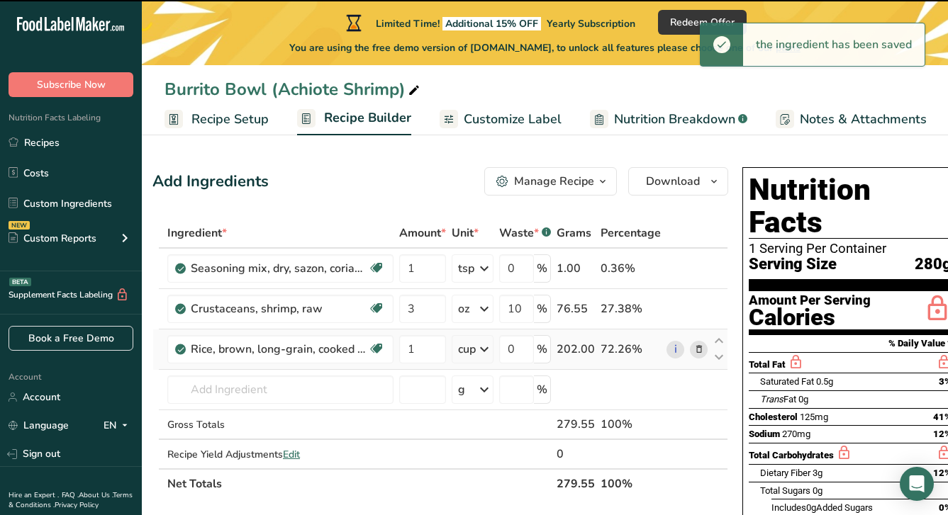
click at [481, 354] on icon at bounding box center [484, 350] width 17 height 26
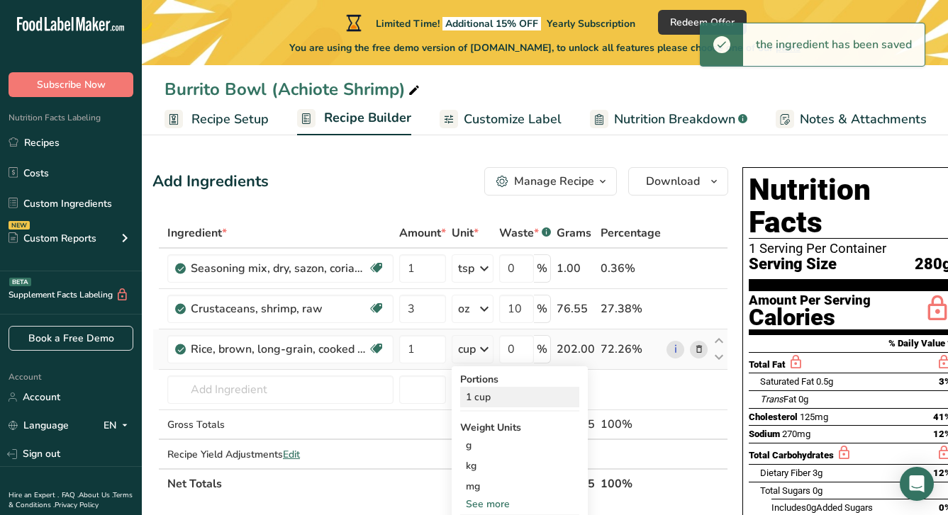
click at [487, 397] on div "1 cup" at bounding box center [519, 397] width 119 height 21
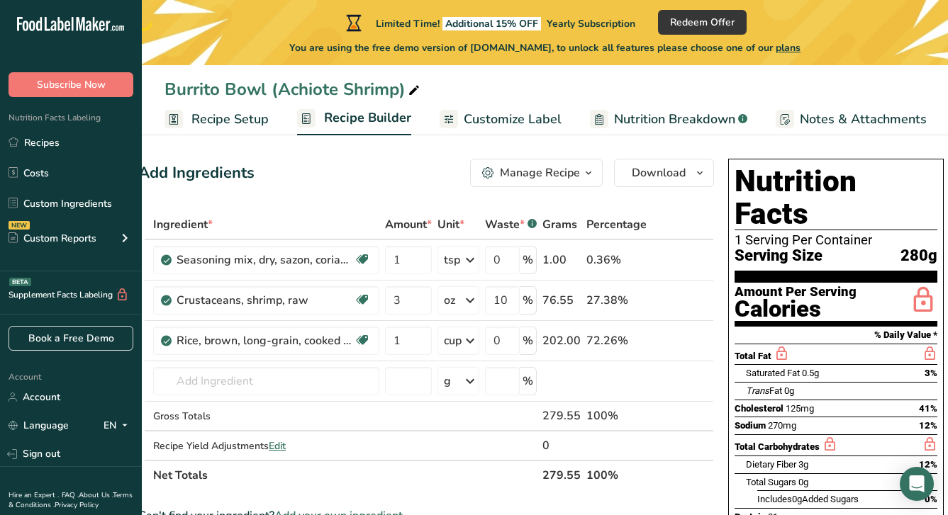
scroll to position [0, 0]
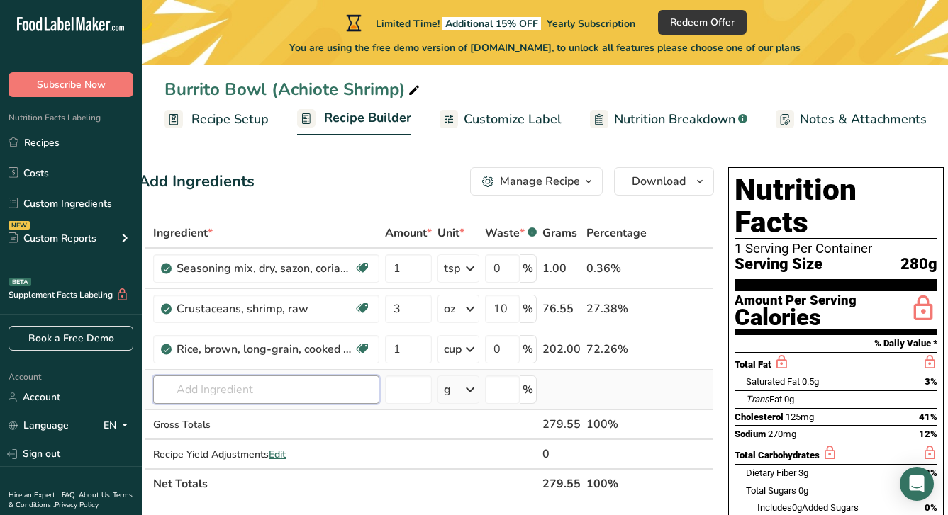
click at [337, 390] on input "text" at bounding box center [266, 390] width 226 height 28
type input "Mexican crema"
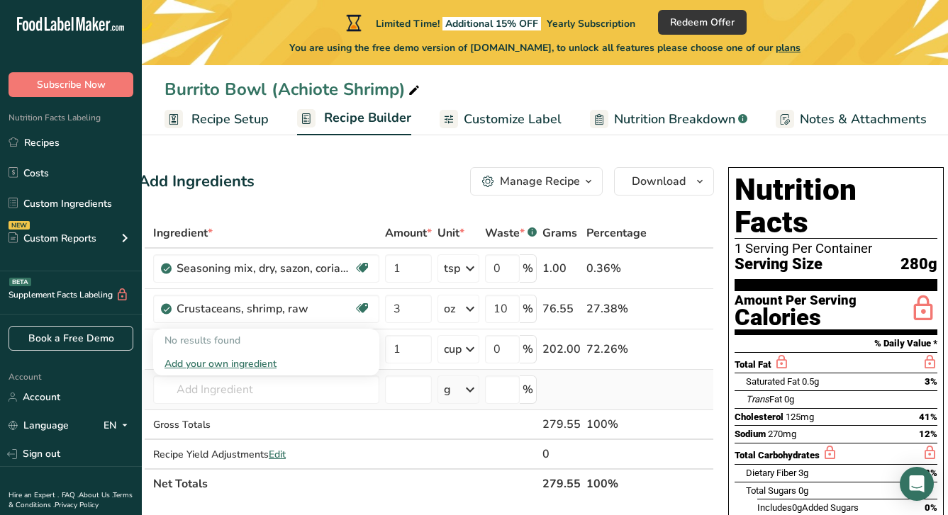
click at [245, 364] on div "Add your own ingredient" at bounding box center [265, 363] width 203 height 15
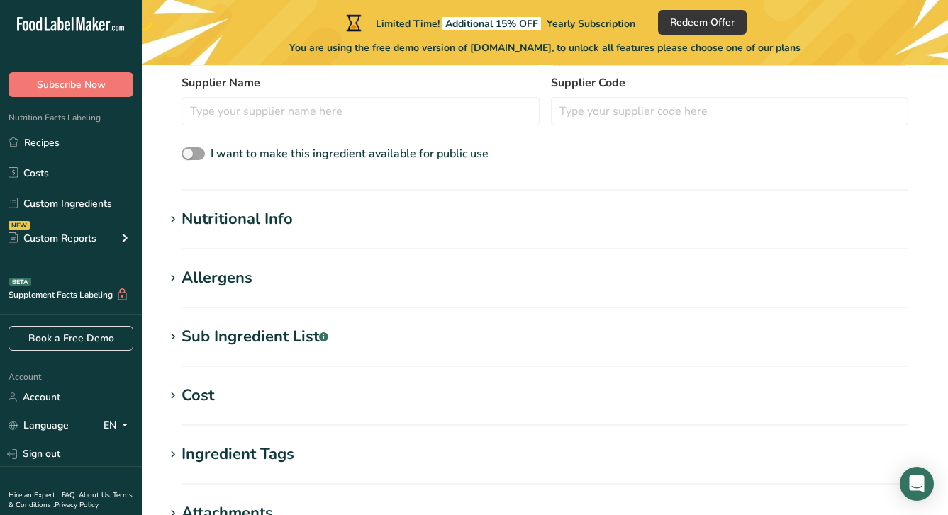
scroll to position [354, 0]
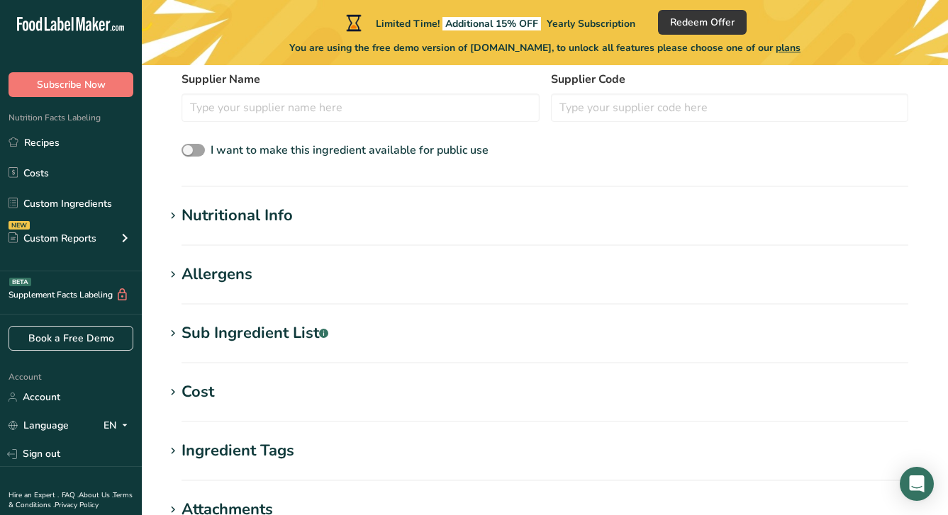
click at [232, 219] on div "Nutritional Info" at bounding box center [236, 215] width 111 height 23
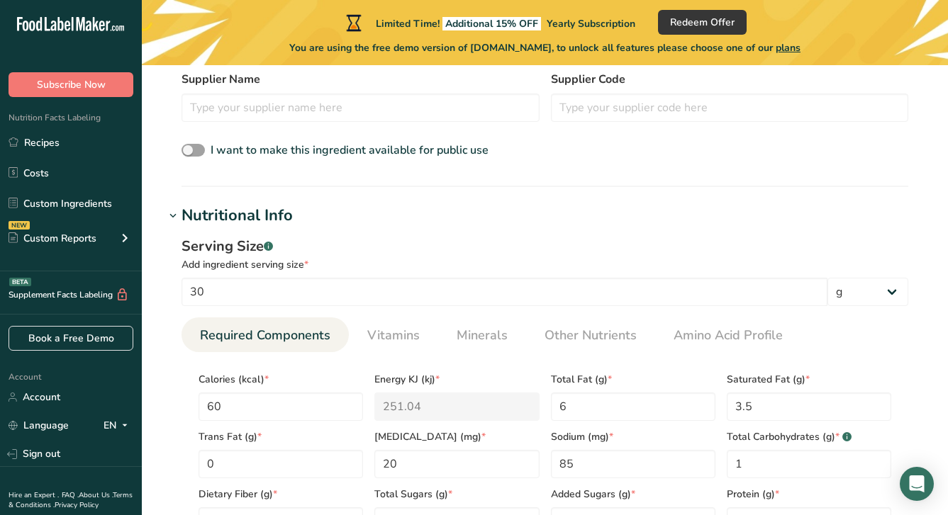
click at [232, 219] on div "Nutritional Info" at bounding box center [236, 215] width 111 height 23
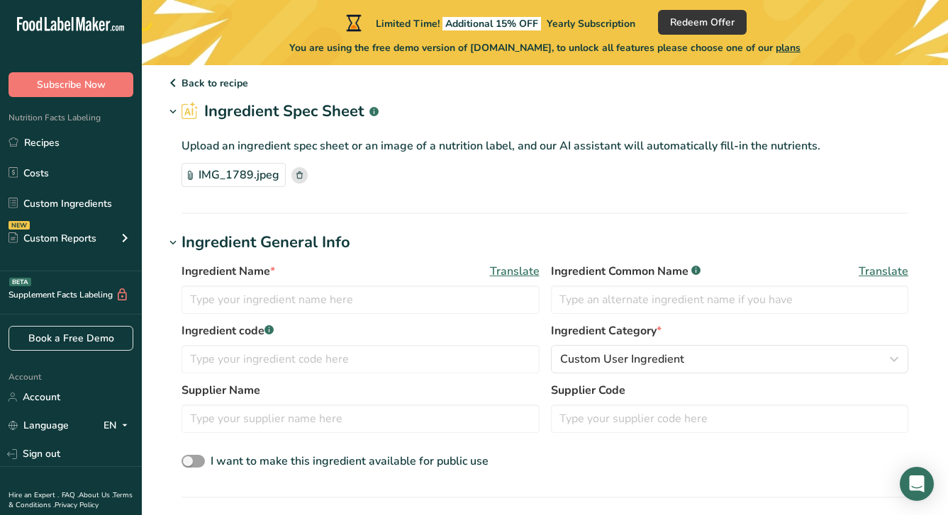
scroll to position [48, 0]
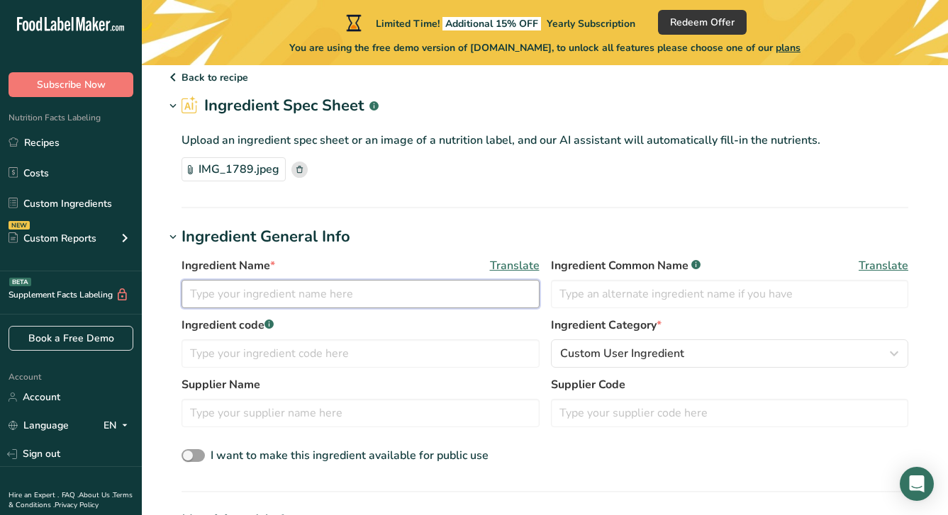
click at [300, 288] on input "text" at bounding box center [360, 294] width 358 height 28
type input "Crema Mexicana"
click at [588, 300] on input "text" at bounding box center [730, 294] width 358 height 28
type input "Mexican Crema"
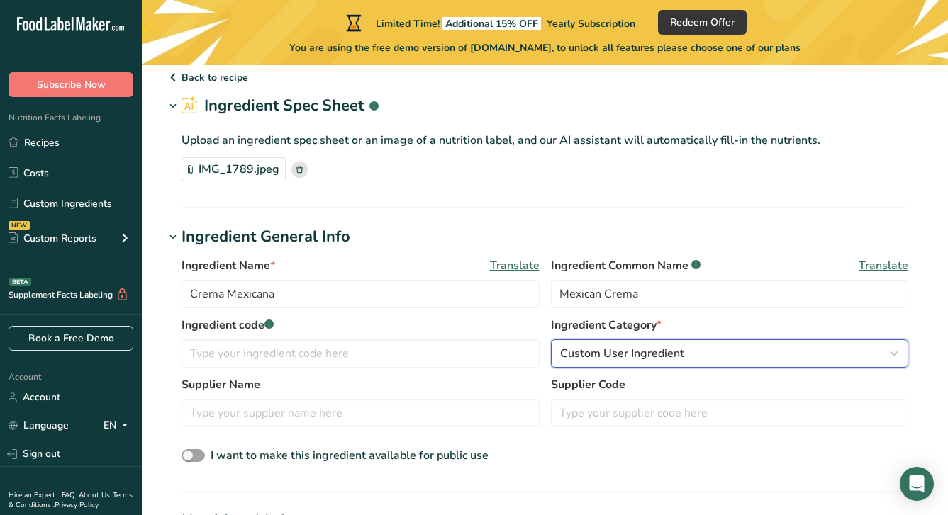
click at [720, 352] on div "Custom User Ingredient" at bounding box center [725, 353] width 331 height 17
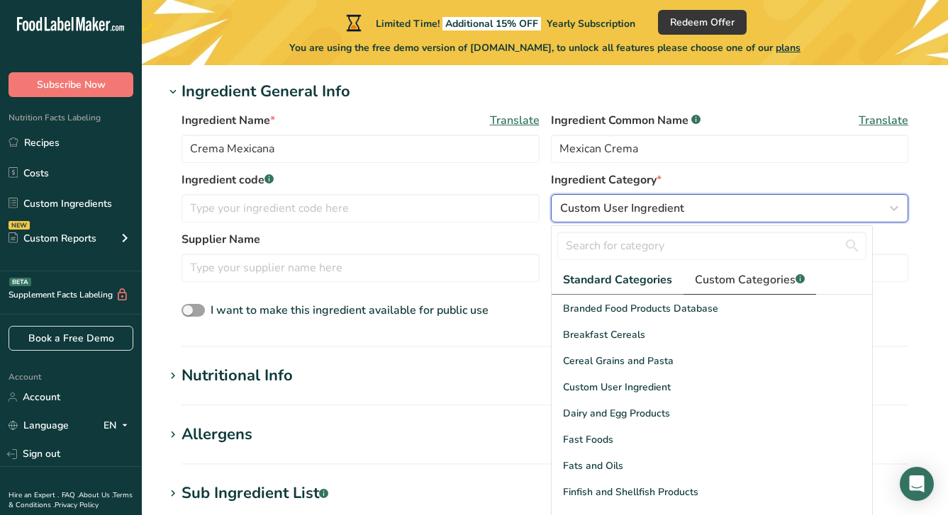
scroll to position [157, 0]
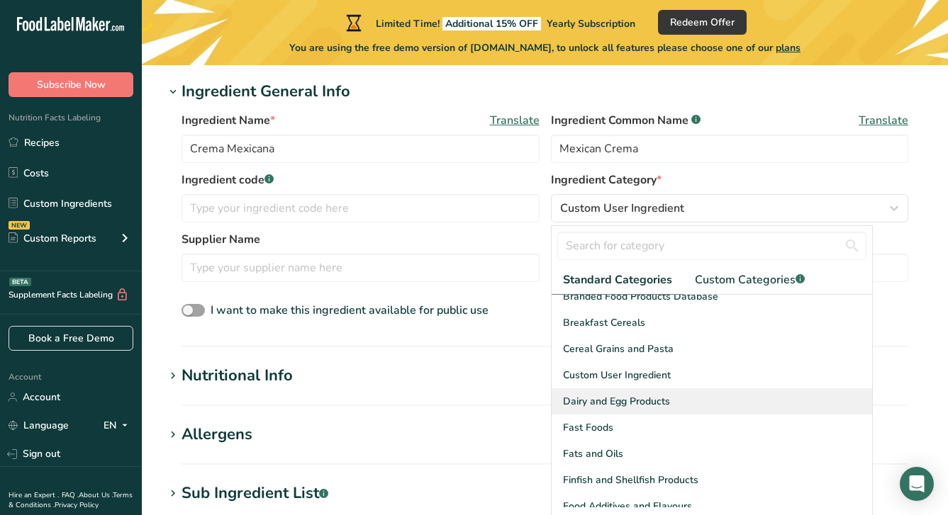
click at [668, 394] on span "Dairy and Egg Products" at bounding box center [616, 401] width 107 height 15
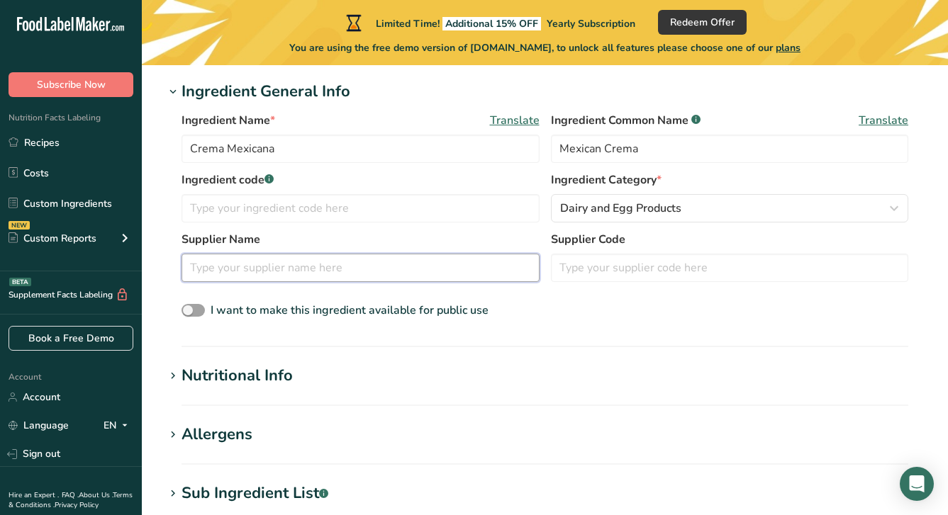
click at [352, 266] on input "text" at bounding box center [360, 268] width 358 height 28
type input "Cacique"
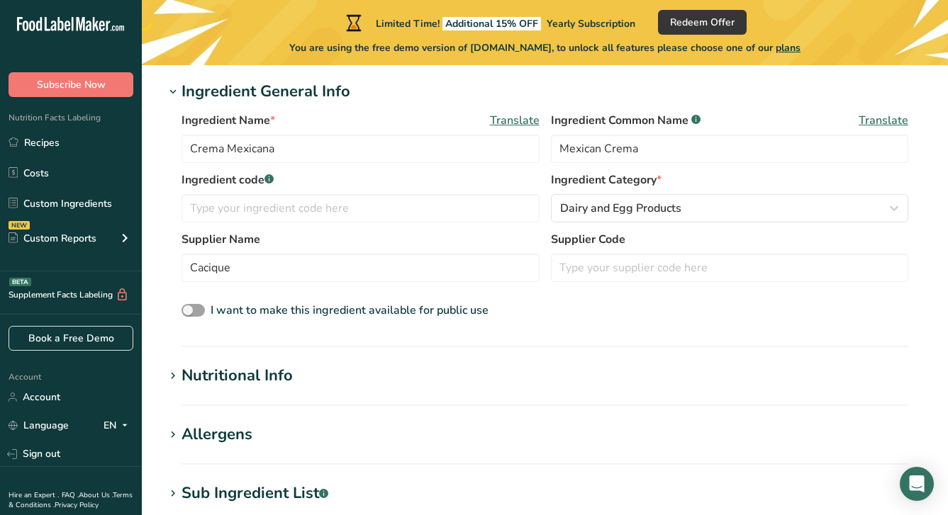
click at [346, 330] on section "Ingredient General Info Ingredient Name * Translate Crema Mexicana Ingredient C…" at bounding box center [544, 213] width 760 height 267
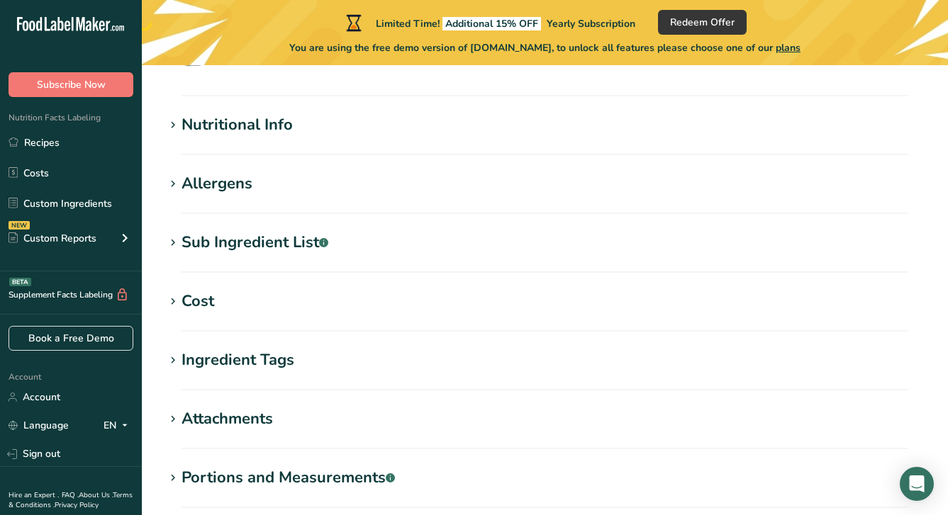
scroll to position [446, 0]
click at [230, 192] on div "Allergens" at bounding box center [216, 182] width 71 height 23
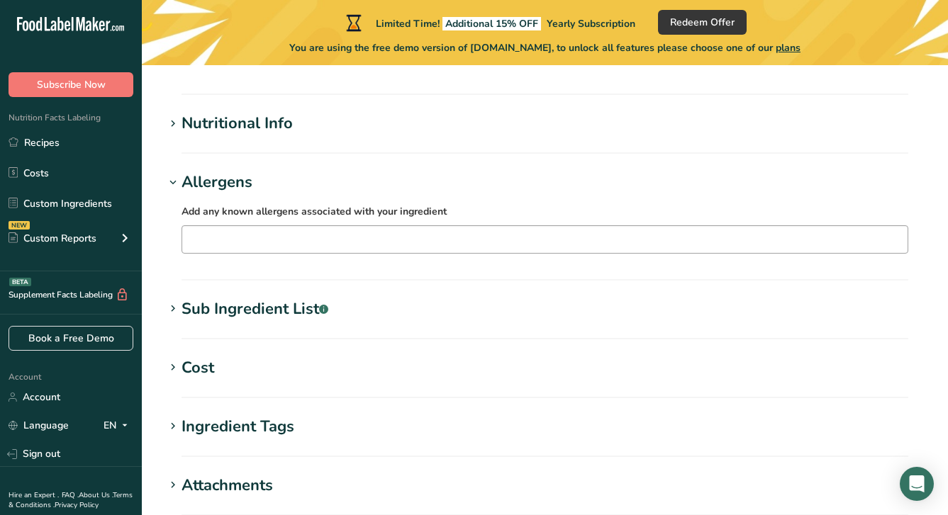
click at [291, 241] on input "text" at bounding box center [544, 239] width 725 height 22
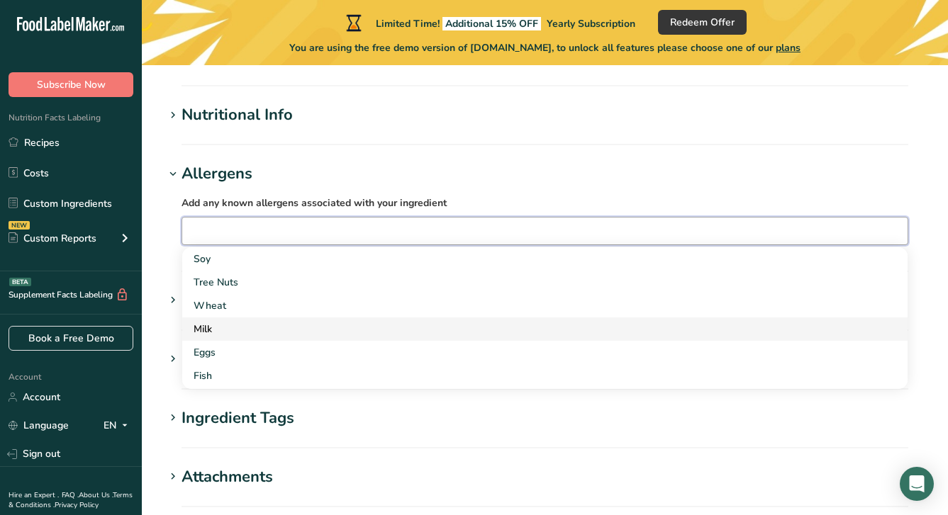
scroll to position [519, 0]
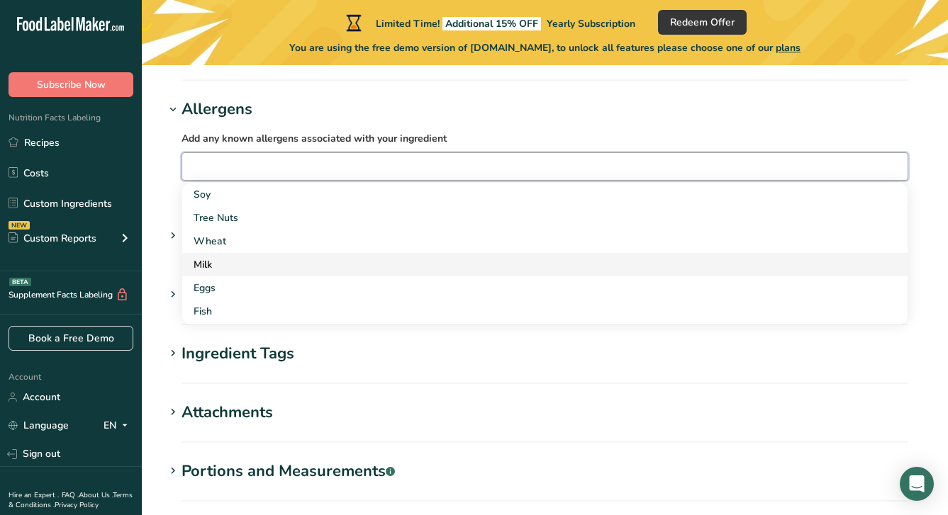
click at [212, 263] on div "Milk" at bounding box center [533, 264] width 680 height 15
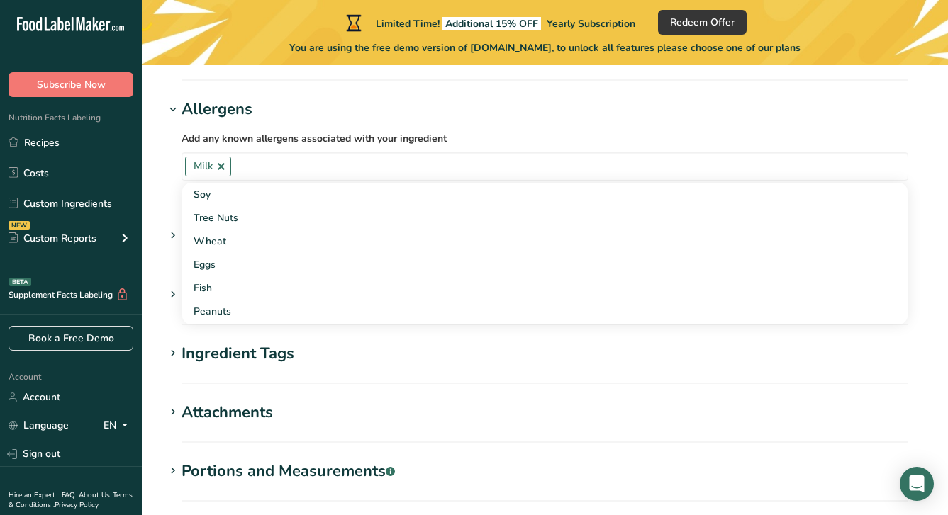
click at [510, 125] on div "Add any known allergens associated with your ingredient Milk Soy Tree Nuts Whea…" at bounding box center [544, 155] width 760 height 68
click at [267, 354] on div "Ingredient Tags" at bounding box center [237, 353] width 113 height 23
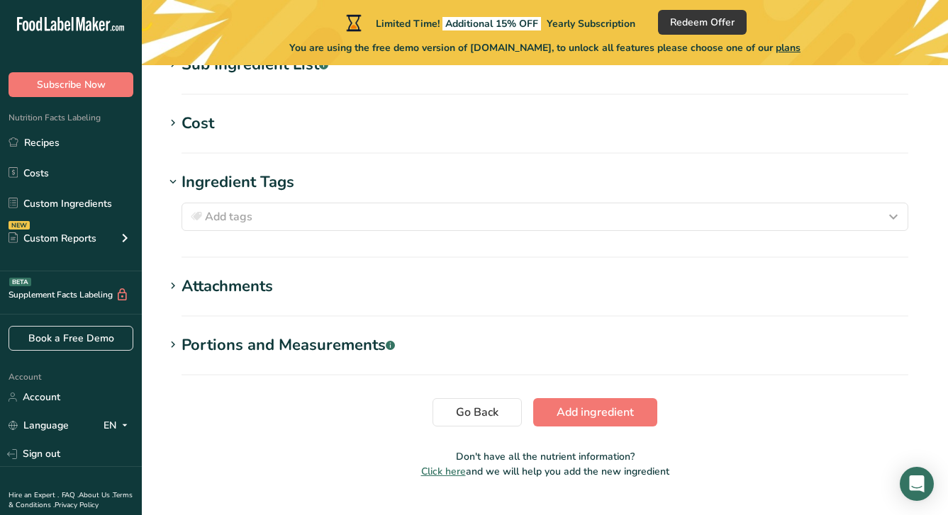
scroll to position [692, 0]
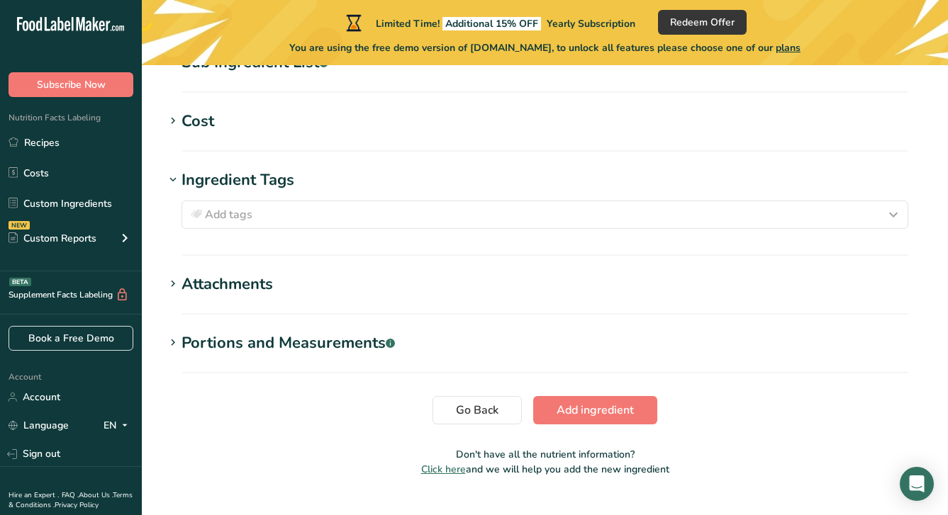
click at [303, 344] on div "Portions and Measurements .a-a{fill:#347362;}.b-a{fill:#fff;}" at bounding box center [287, 343] width 213 height 23
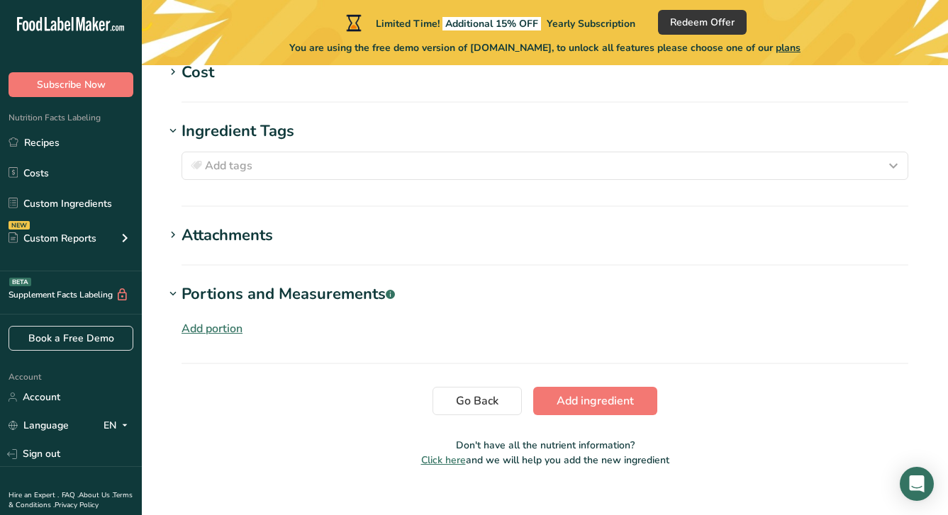
scroll to position [742, 0]
click at [578, 402] on span "Add ingredient" at bounding box center [594, 400] width 77 height 17
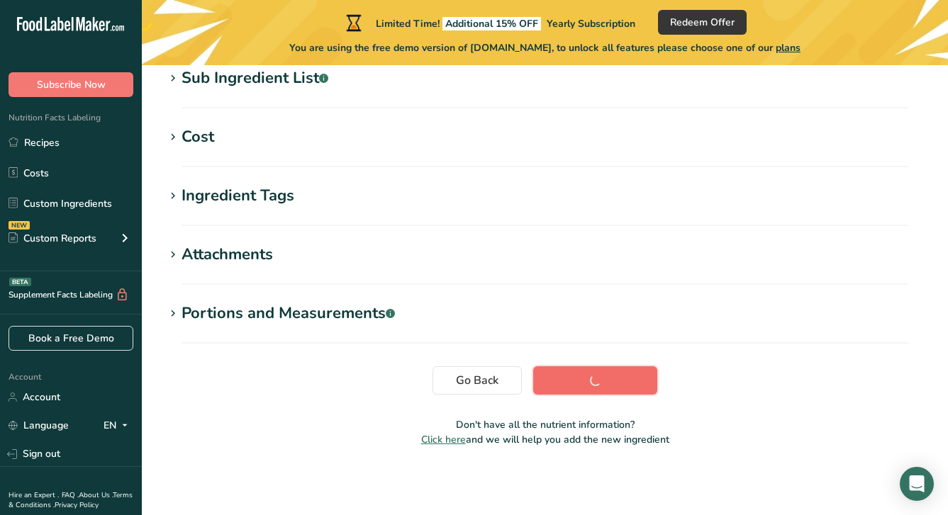
scroll to position [311, 0]
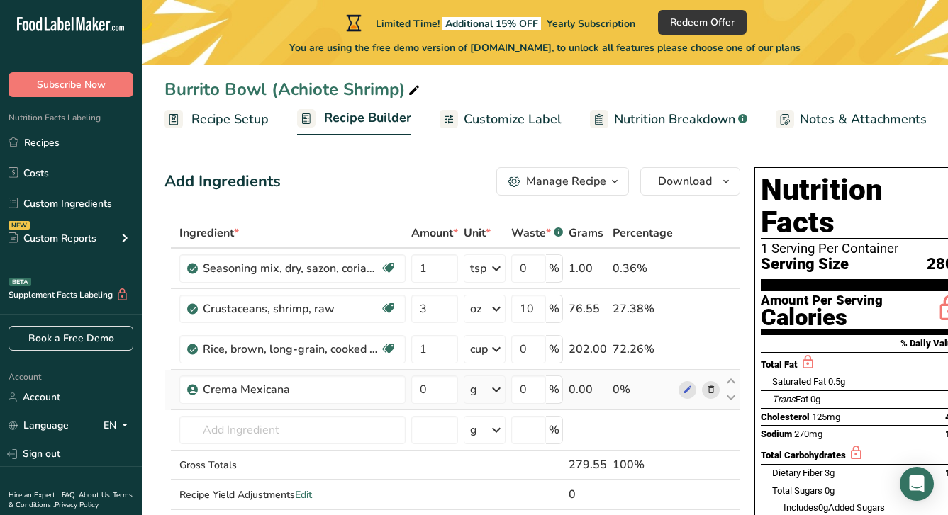
click at [497, 388] on icon at bounding box center [496, 390] width 17 height 26
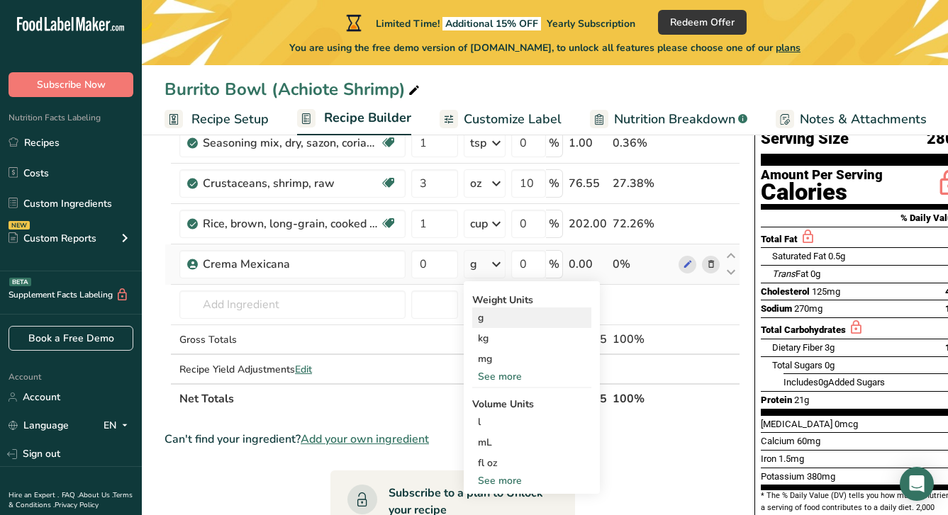
scroll to position [153, 0]
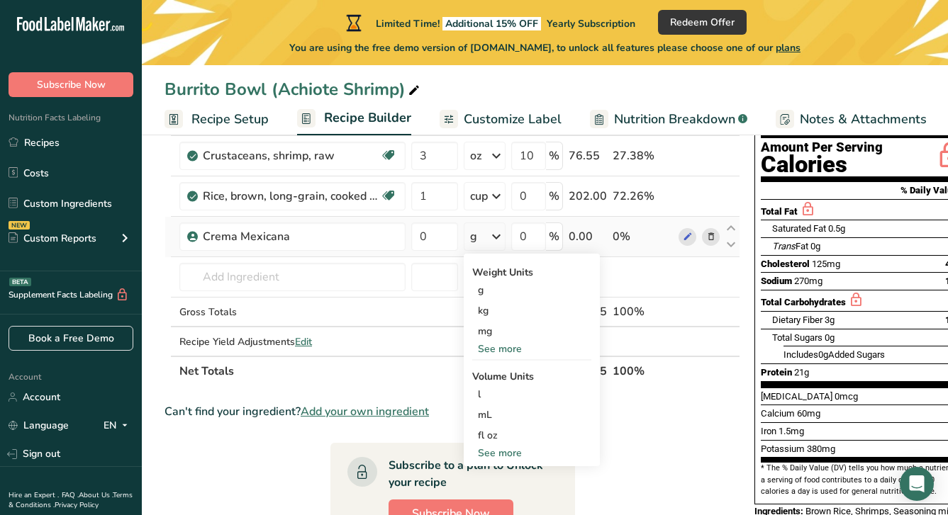
click at [513, 352] on div "See more" at bounding box center [531, 349] width 119 height 15
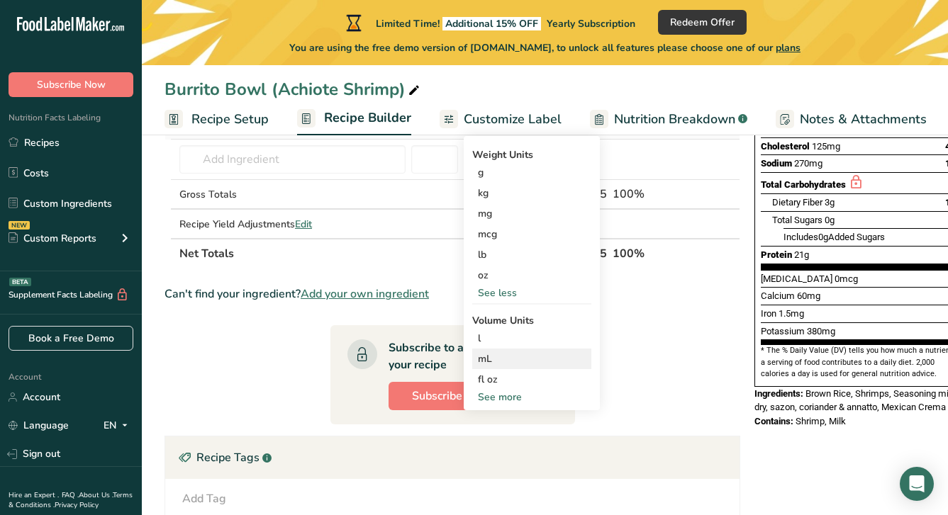
scroll to position [300, 0]
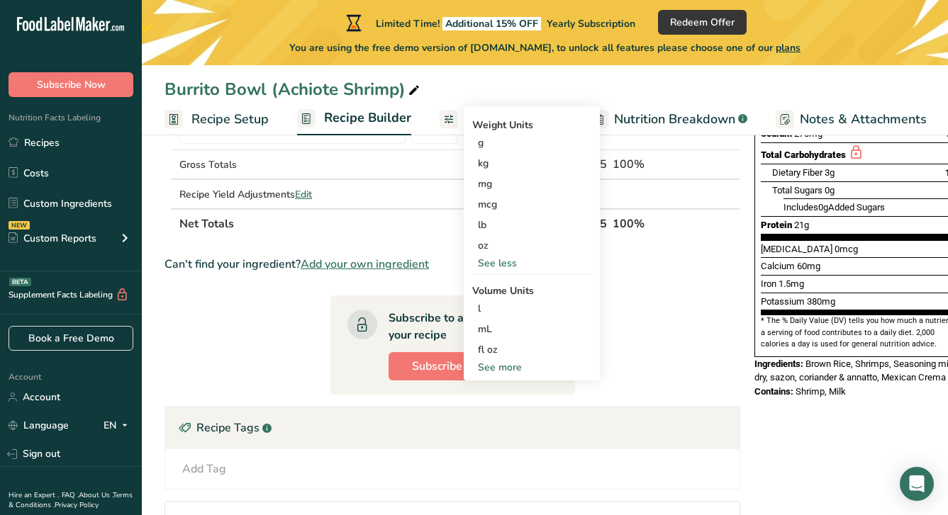
click at [510, 369] on div "See more" at bounding box center [531, 367] width 119 height 15
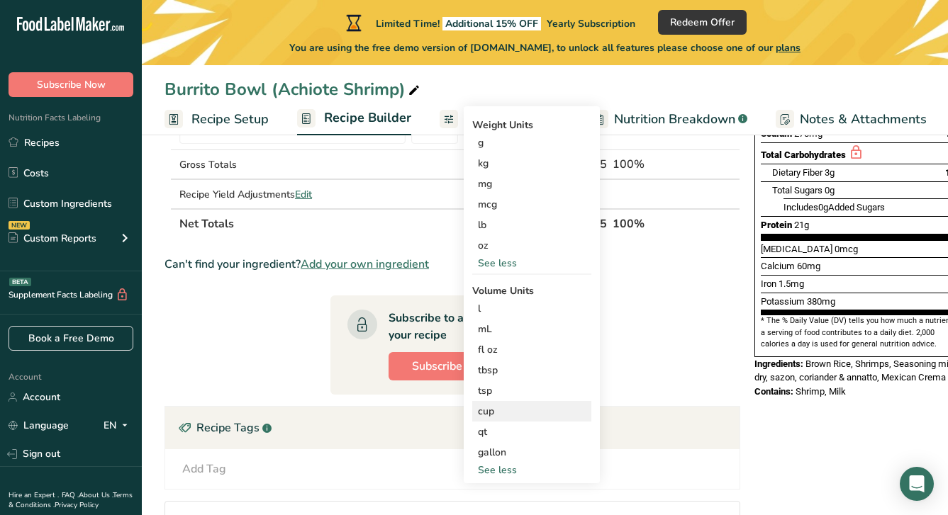
click at [508, 409] on div "cup" at bounding box center [532, 411] width 108 height 15
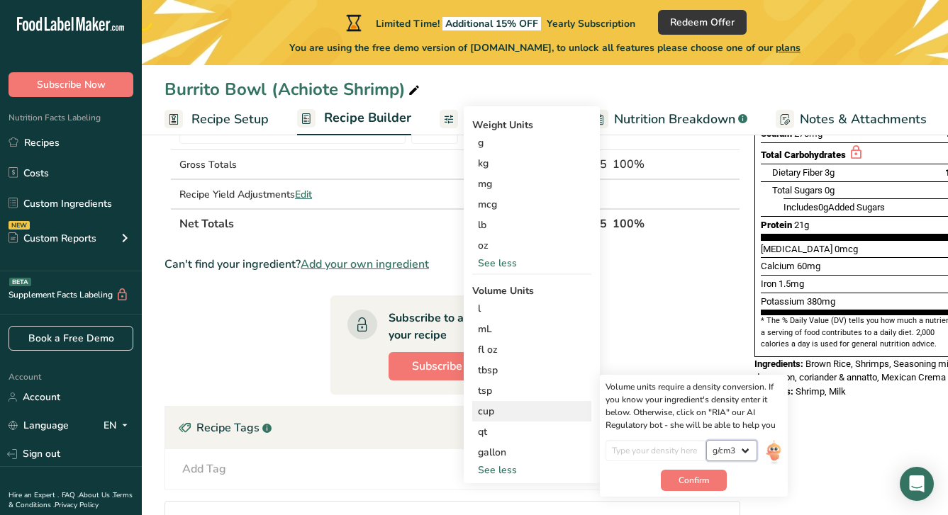
click at [748, 448] on select "lb/ft3 g/cm3" at bounding box center [731, 450] width 51 height 21
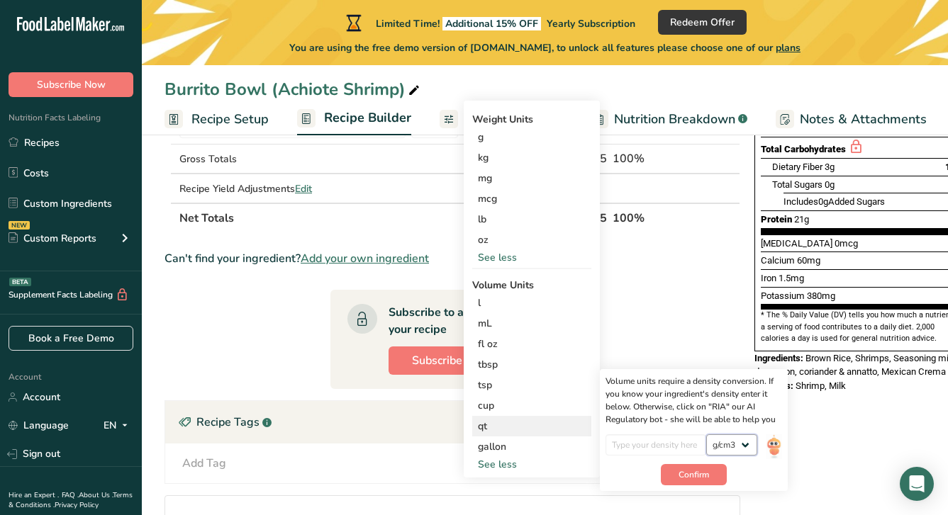
scroll to position [308, 0]
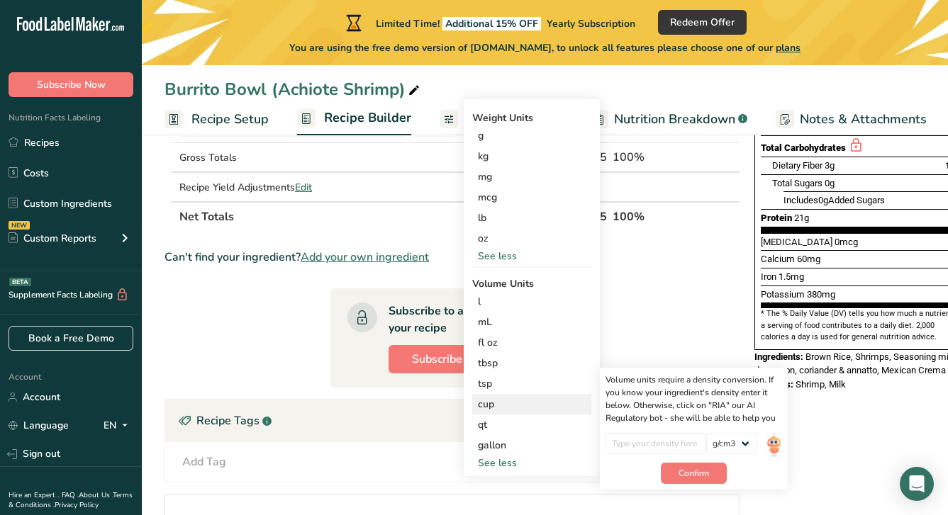
click at [723, 405] on div "Volume units require a density conversion. If you know your ingredient's densit…" at bounding box center [693, 398] width 176 height 51
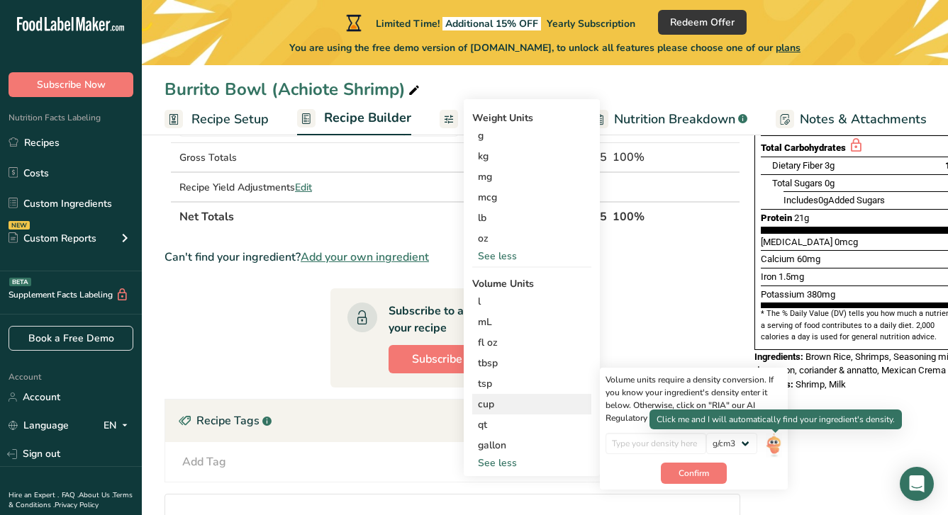
click at [775, 446] on img at bounding box center [773, 445] width 16 height 25
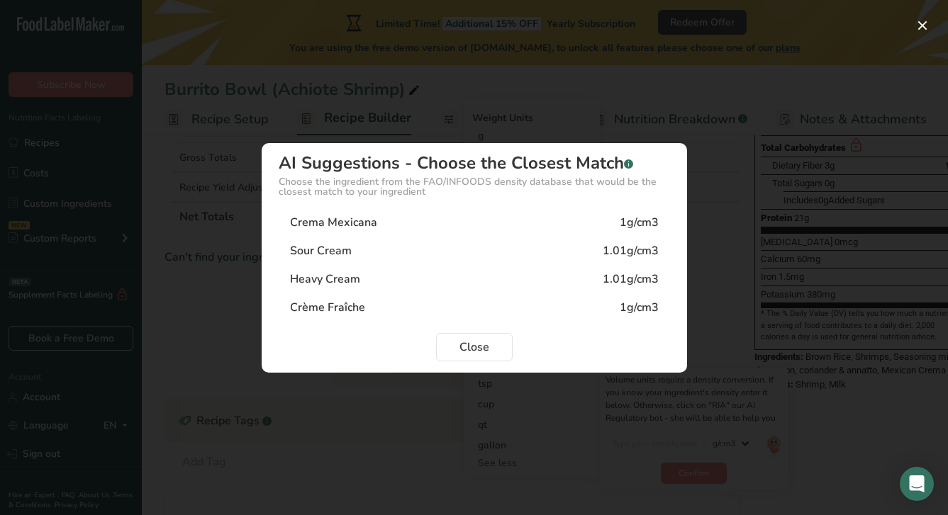
click at [373, 223] on div "Crema Mexicana" at bounding box center [333, 222] width 87 height 17
type input "1"
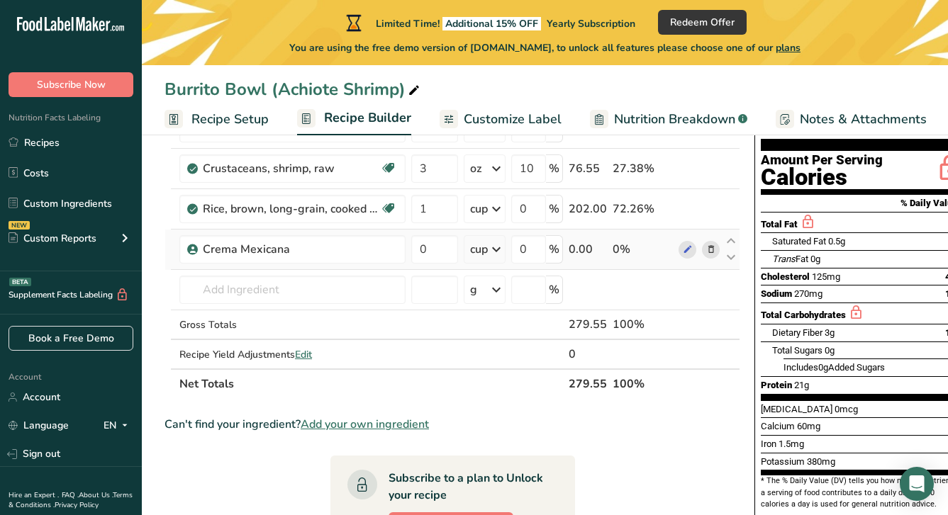
scroll to position [138, 0]
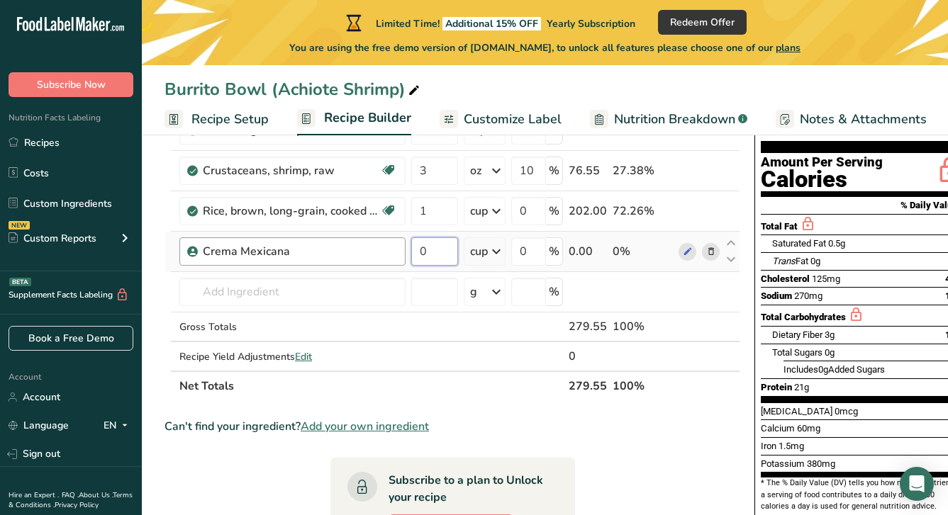
drag, startPoint x: 429, startPoint y: 252, endPoint x: 396, endPoint y: 252, distance: 32.6
click at [396, 252] on tr "Crema Mexicana 0 cup Weight Units g kg mg mcg lb oz See less Volume Units l Vol…" at bounding box center [452, 252] width 574 height 40
type input "0.25"
click at [291, 393] on div "Ingredient * Amount * Unit * Waste * .a-a{fill:#347362;}.b-a{fill:#fff;} Grams …" at bounding box center [451, 240] width 575 height 321
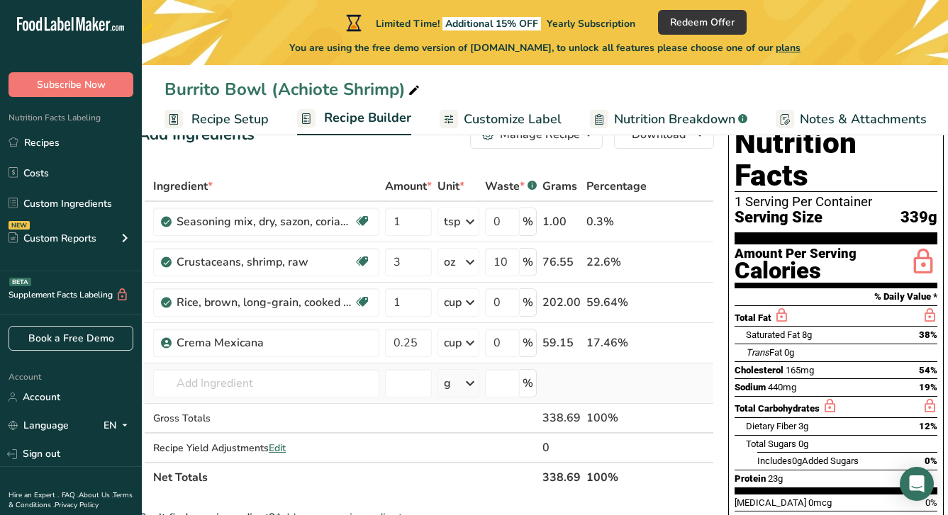
scroll to position [0, 0]
